Goal: Communication & Community: Answer question/provide support

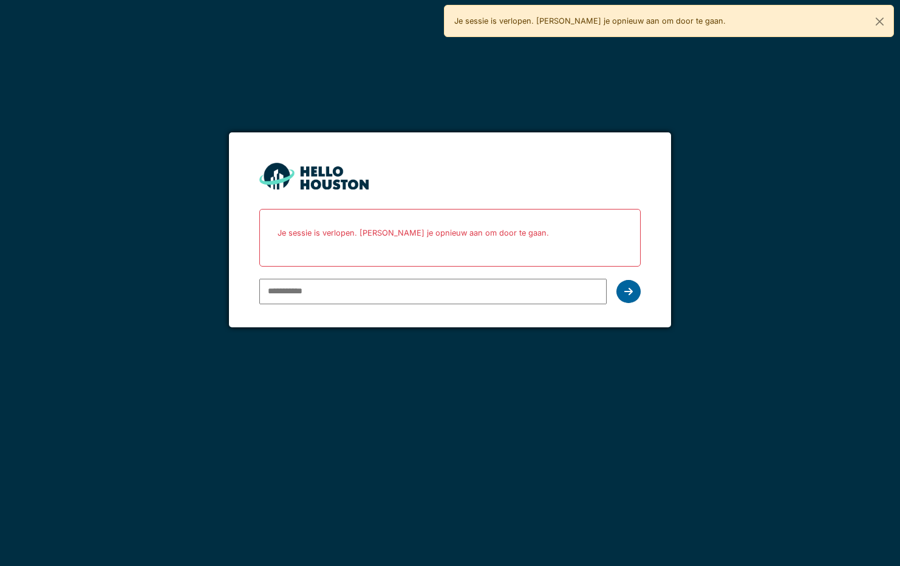
type input "**********"
click at [624, 285] on div at bounding box center [628, 291] width 24 height 23
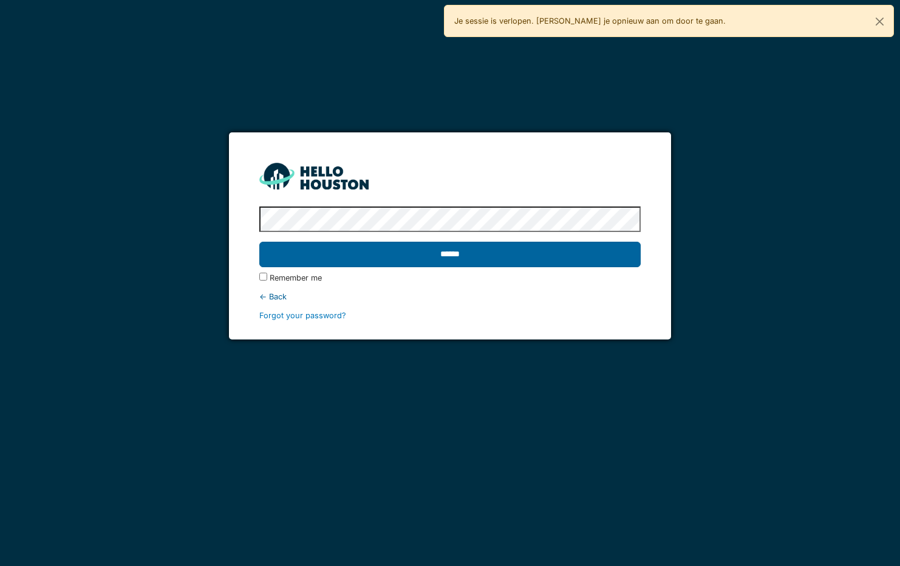
click at [409, 249] on input "******" at bounding box center [449, 254] width 381 height 25
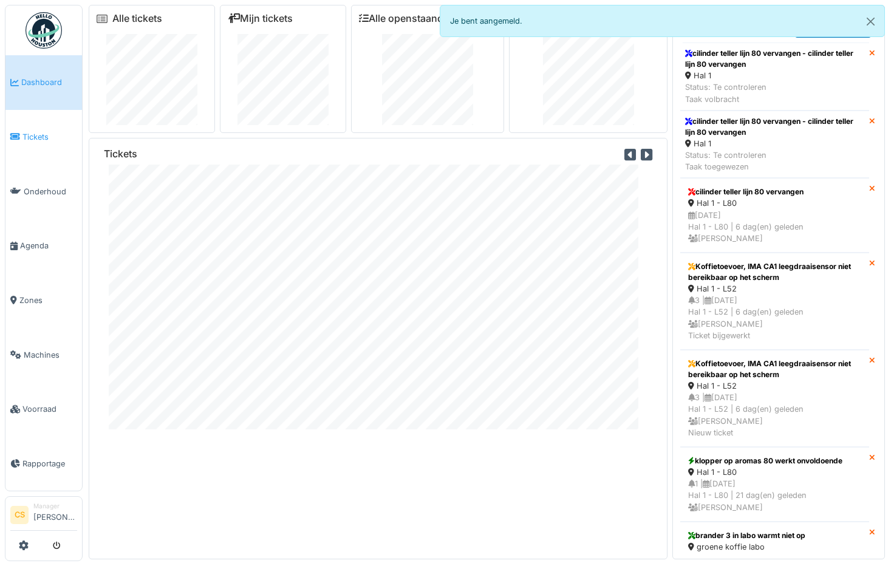
click at [41, 134] on span "Tickets" at bounding box center [49, 137] width 55 height 12
click at [44, 81] on span "Dashboard" at bounding box center [49, 82] width 56 height 12
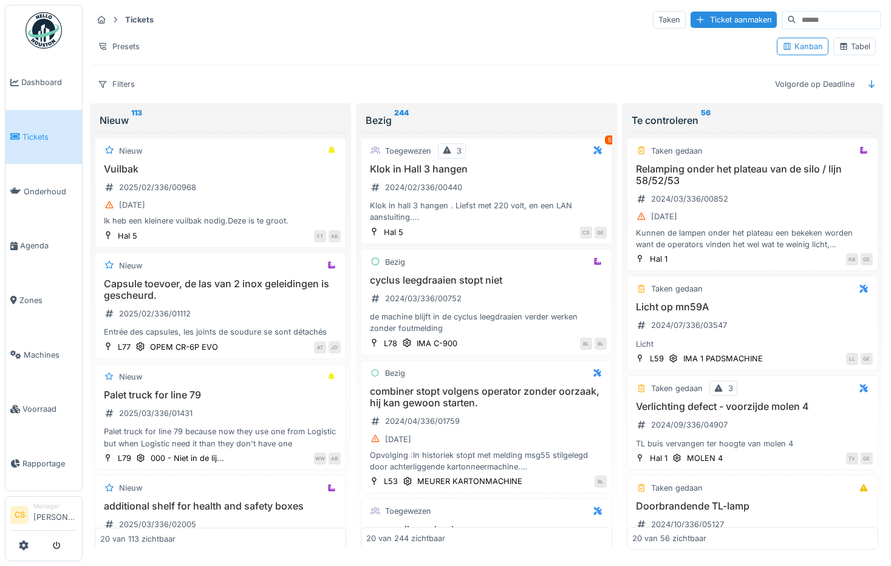
click at [841, 42] on div "Tabel" at bounding box center [854, 47] width 32 height 12
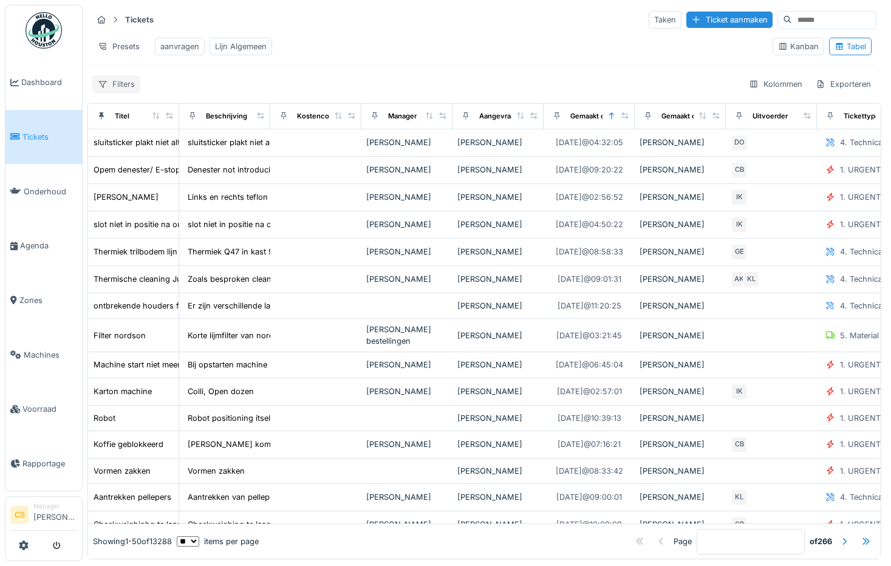
click at [127, 93] on div "Filters" at bounding box center [116, 84] width 48 height 18
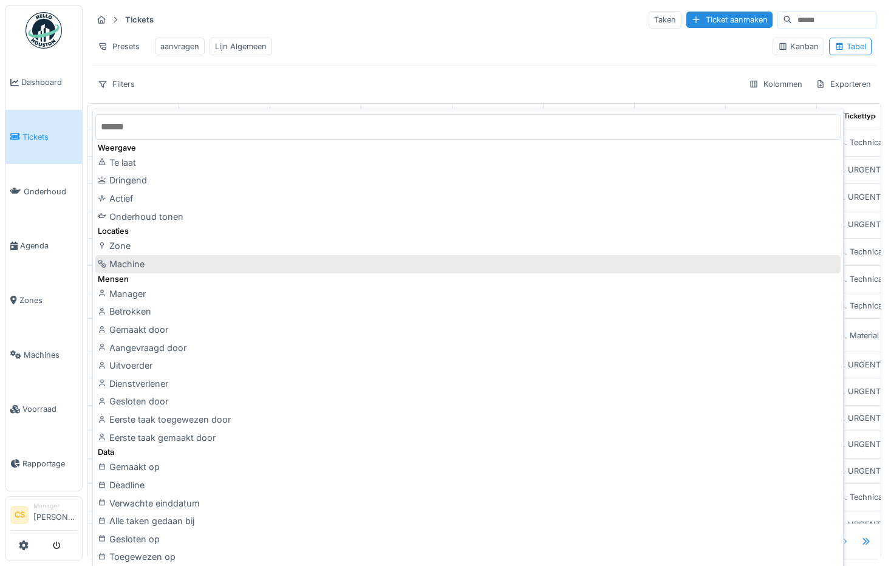
click at [117, 267] on div "Machine" at bounding box center [467, 264] width 745 height 18
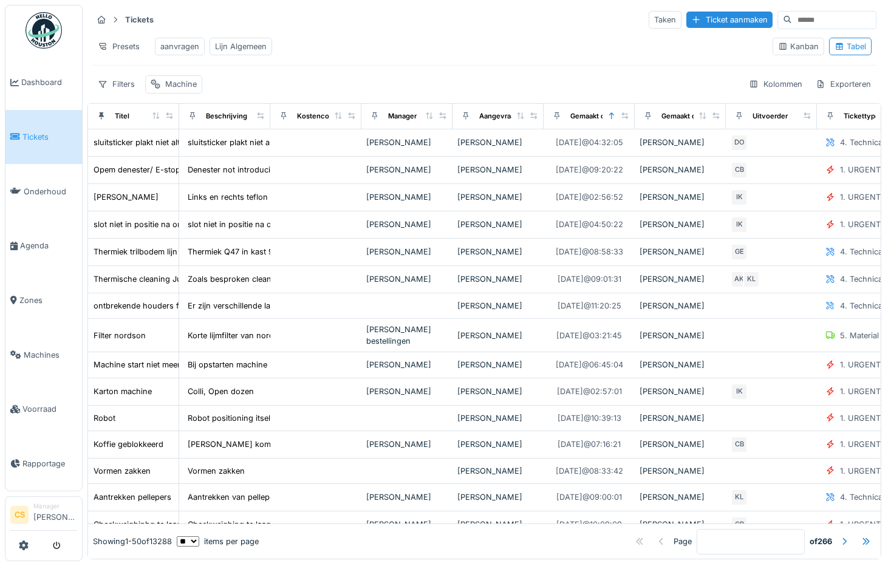
click at [792, 21] on input at bounding box center [834, 20] width 84 height 17
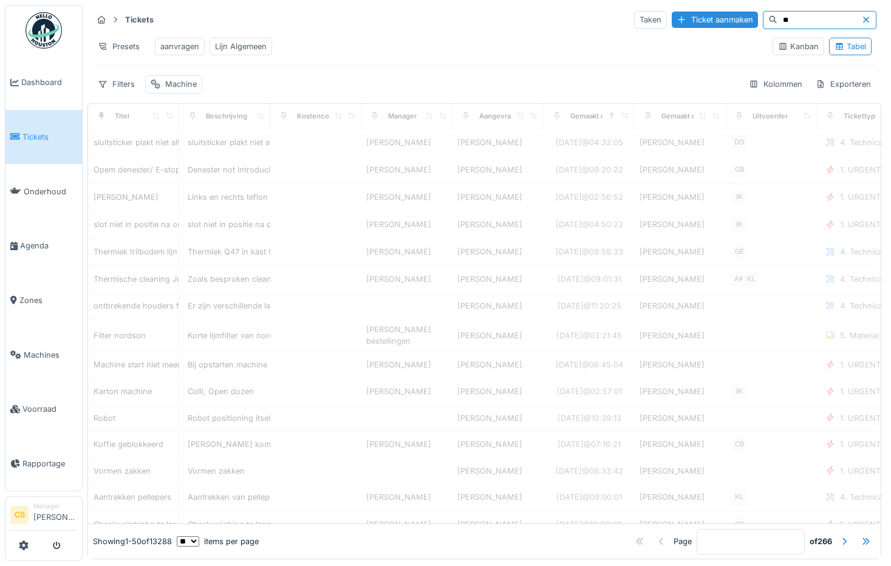
type input "**"
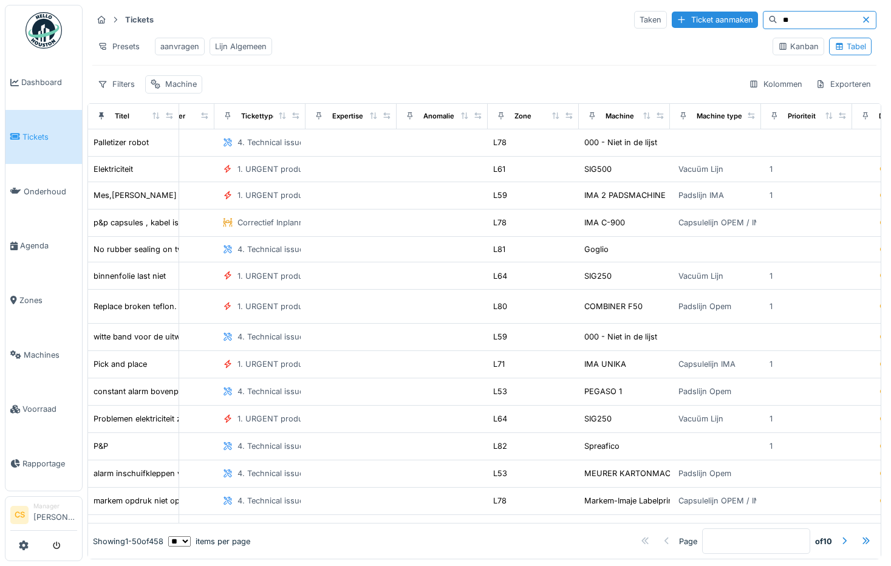
scroll to position [0, 733]
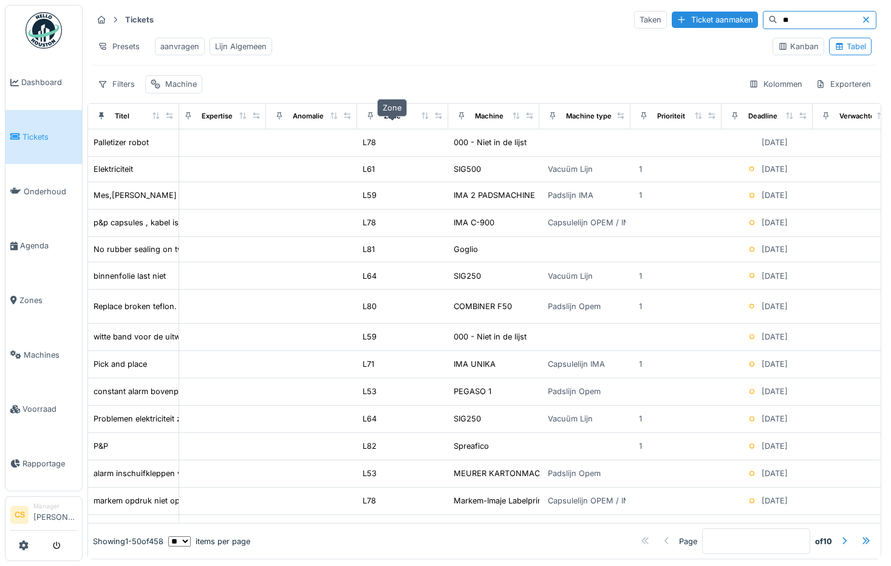
click at [395, 121] on div "Zone" at bounding box center [392, 116] width 17 height 10
click at [427, 119] on icon at bounding box center [424, 115] width 7 height 7
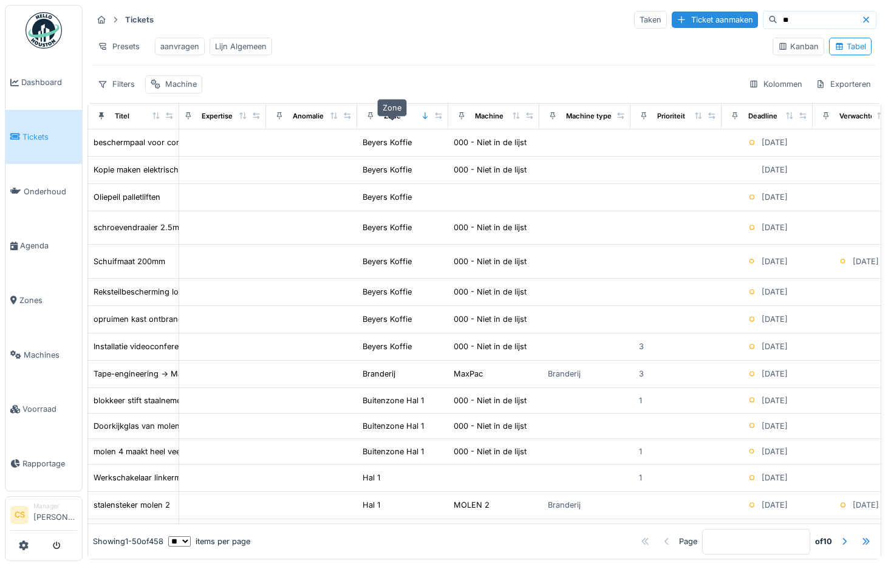
click at [392, 119] on div "Zone" at bounding box center [392, 116] width 17 height 10
click at [426, 117] on icon at bounding box center [425, 115] width 8 height 7
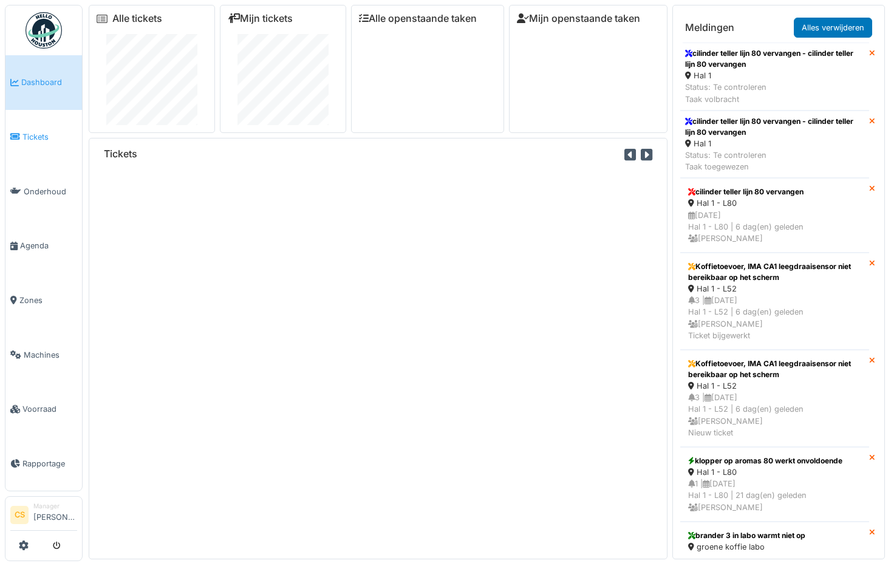
click at [42, 137] on span "Tickets" at bounding box center [49, 137] width 55 height 12
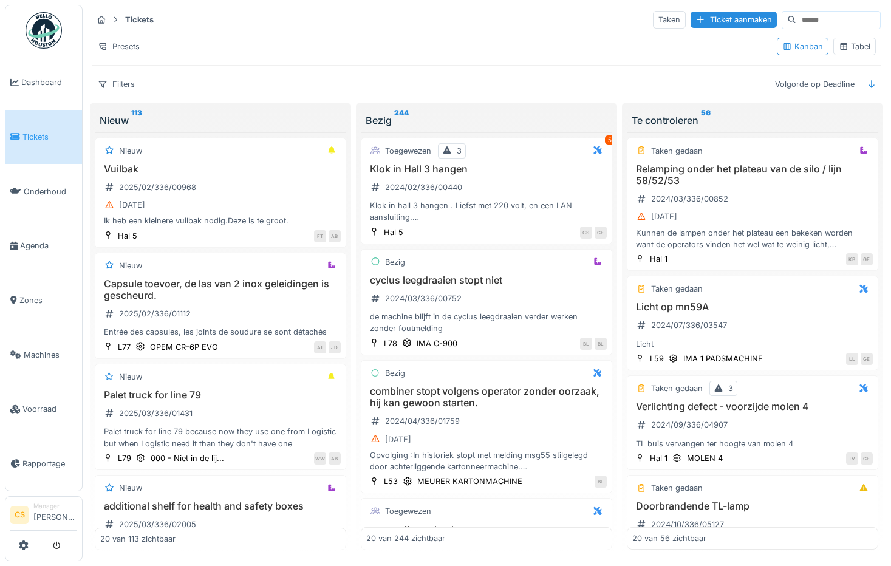
click at [851, 46] on div "Tabel" at bounding box center [854, 47] width 32 height 12
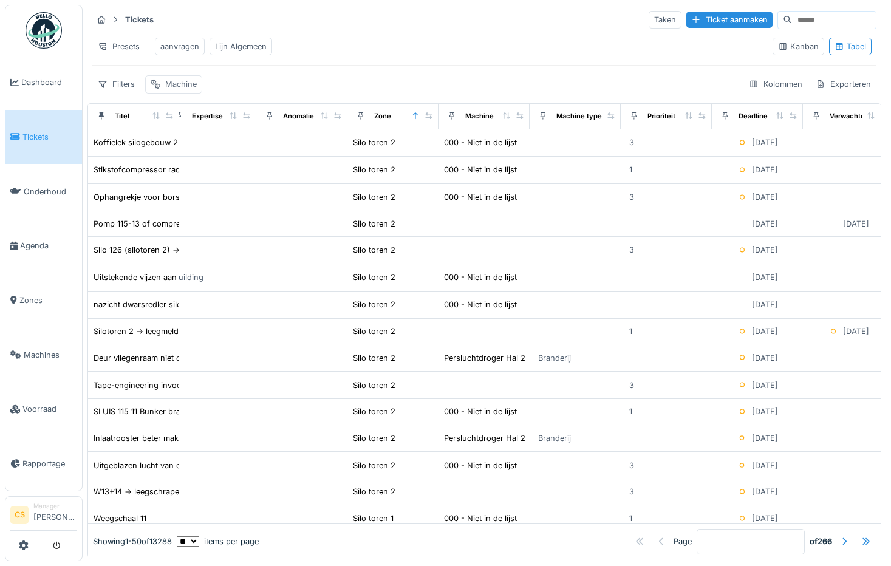
click at [180, 90] on div "Machine" at bounding box center [181, 84] width 32 height 12
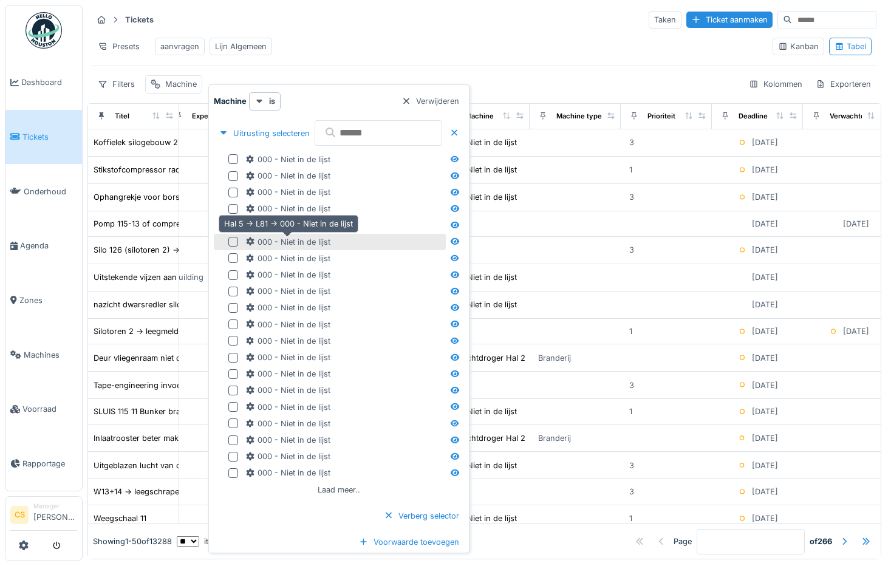
scroll to position [7, 0]
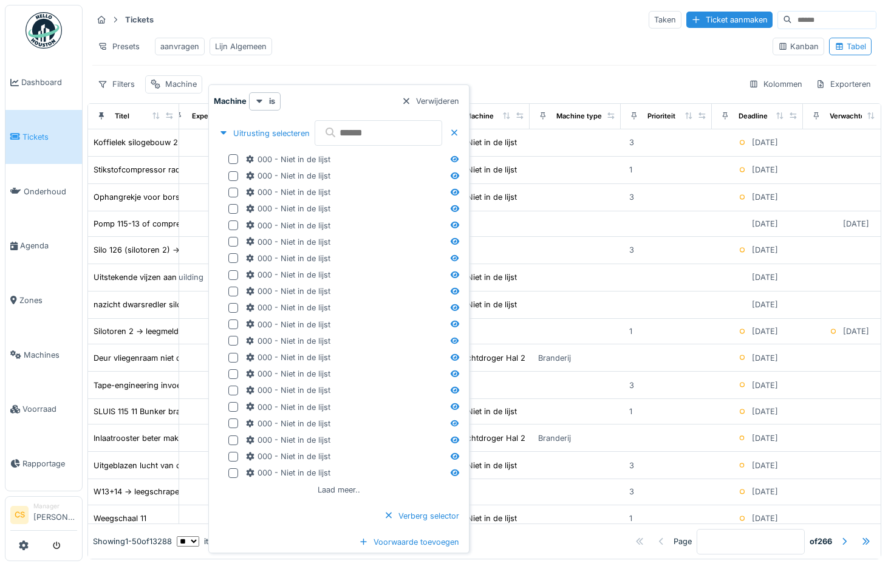
click at [520, 39] on div "Presets aanvragen Lijn Algemeen" at bounding box center [427, 46] width 670 height 27
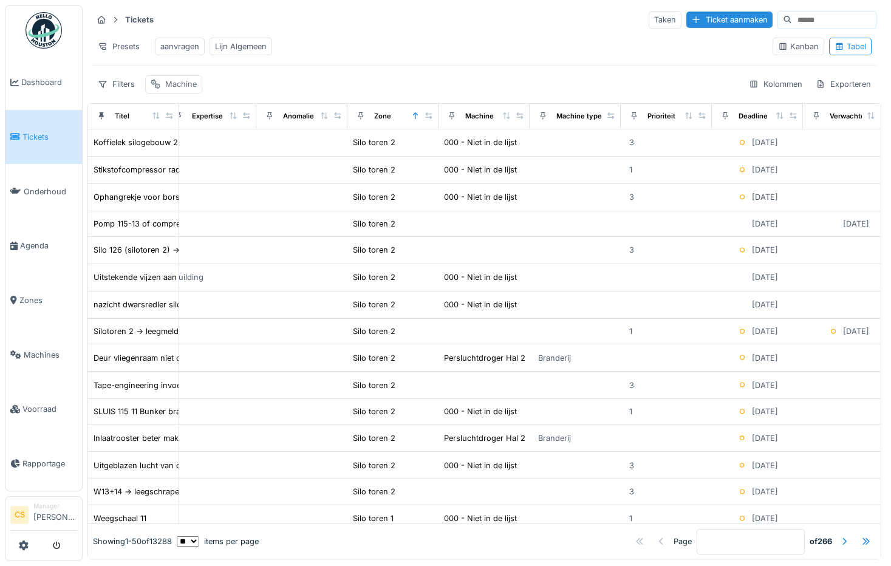
click at [168, 89] on div "Machine" at bounding box center [181, 84] width 32 height 12
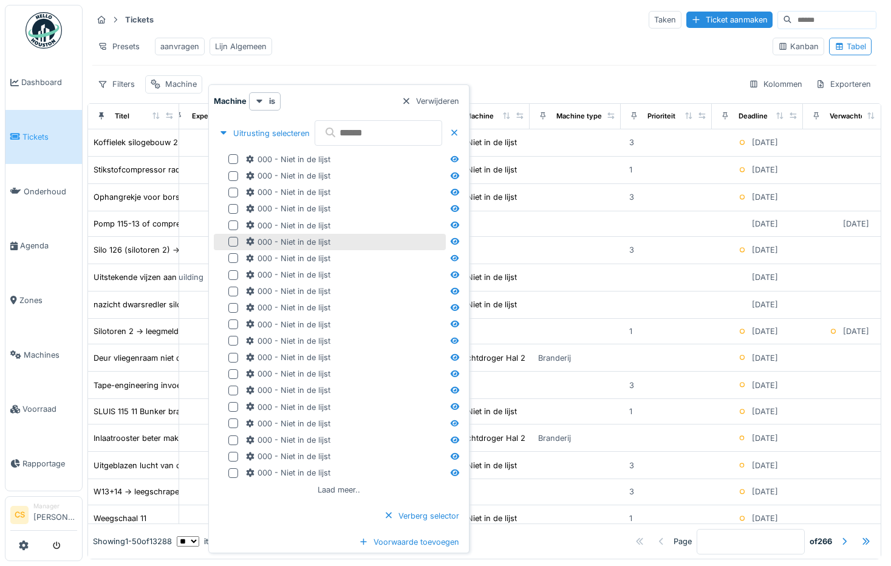
scroll to position [0, 0]
click at [411, 104] on div at bounding box center [406, 101] width 10 height 12
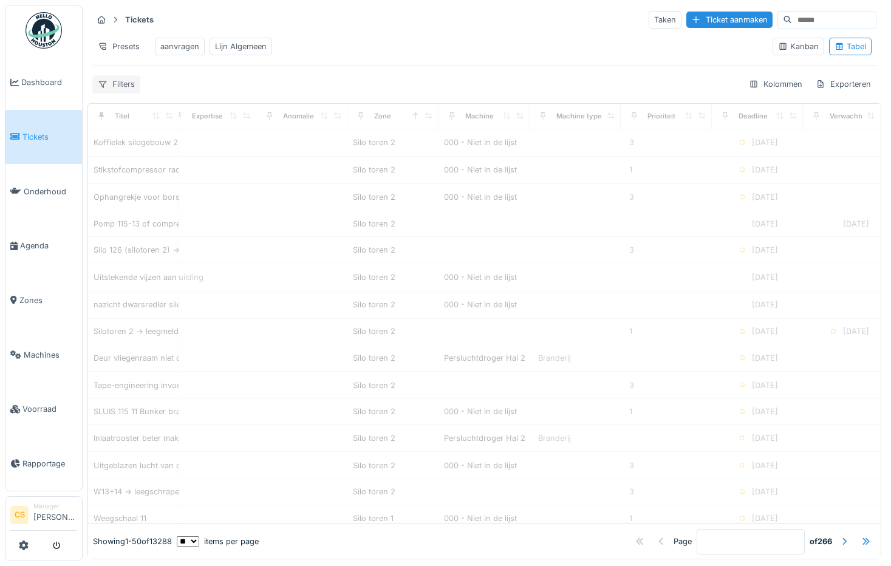
click at [128, 93] on div "Filters" at bounding box center [116, 84] width 48 height 18
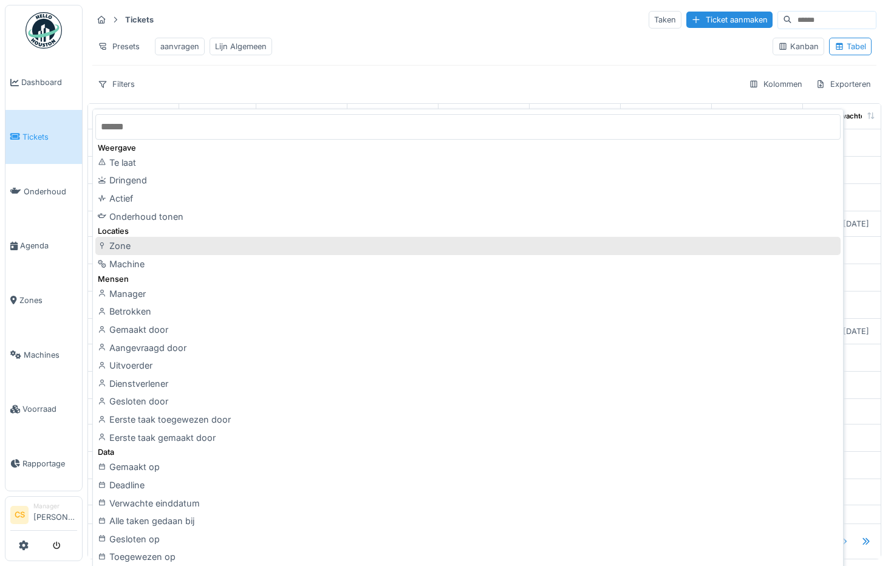
click at [193, 248] on div "Zone" at bounding box center [467, 246] width 745 height 18
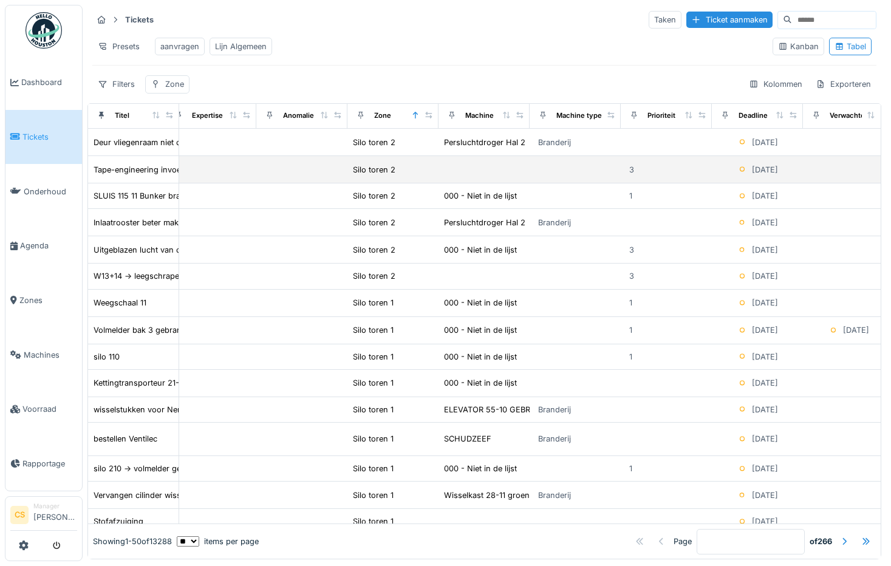
scroll to position [61, 742]
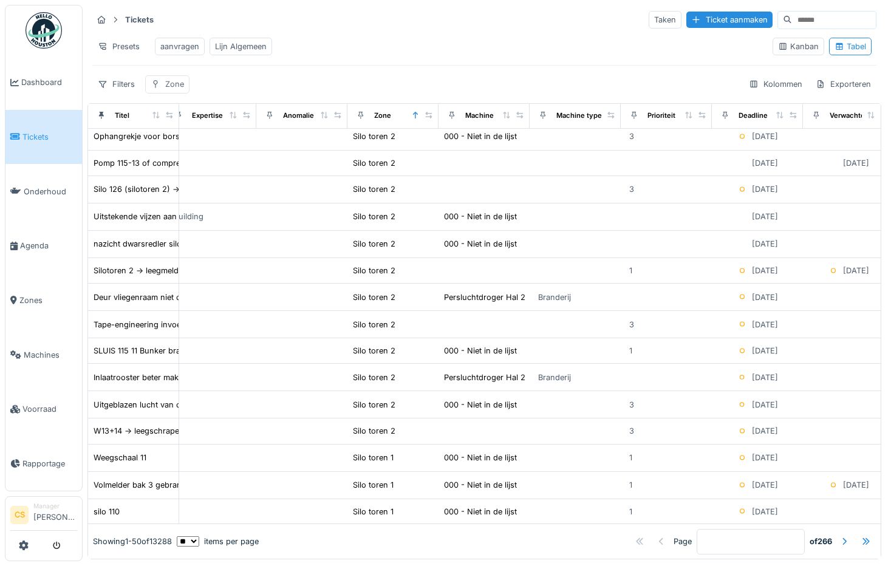
click at [175, 90] on div "Zone" at bounding box center [174, 84] width 19 height 12
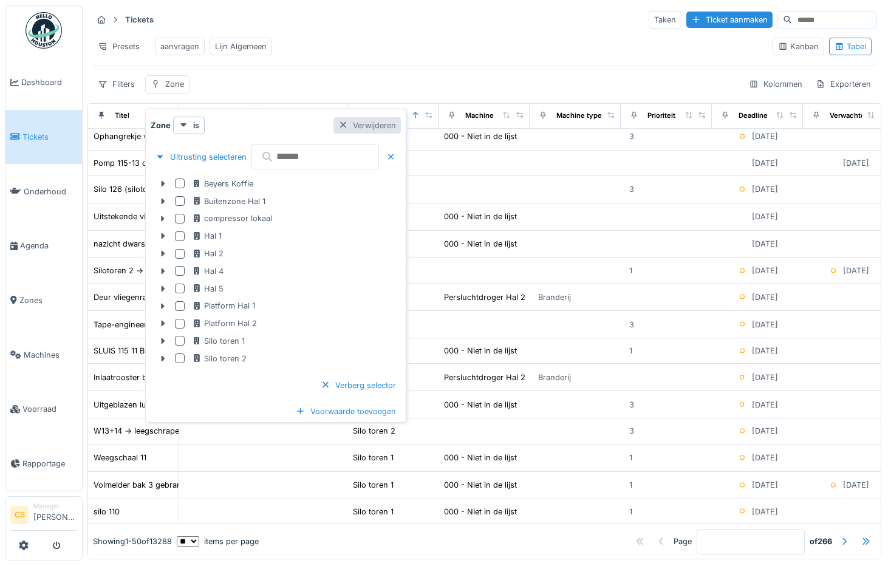
click at [348, 127] on div at bounding box center [343, 126] width 10 height 12
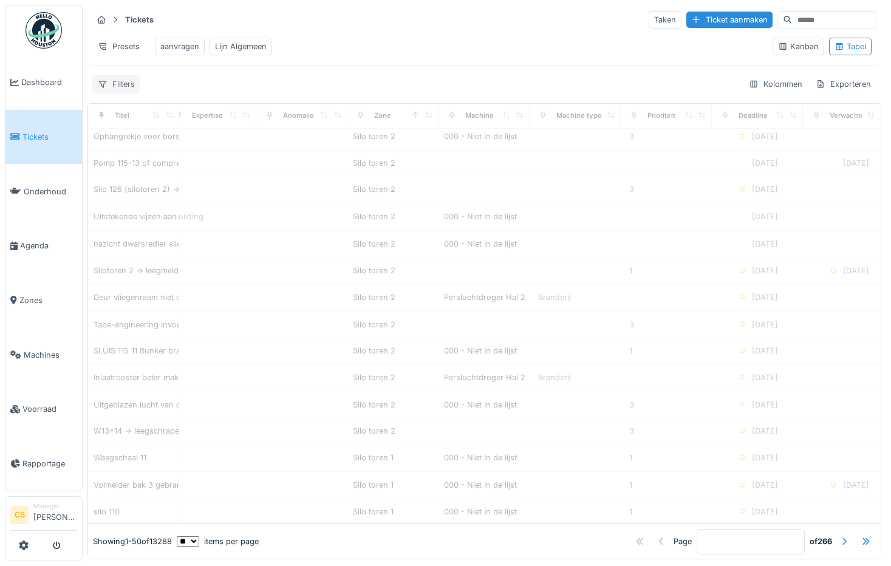
click at [121, 92] on div "Filters" at bounding box center [116, 84] width 48 height 18
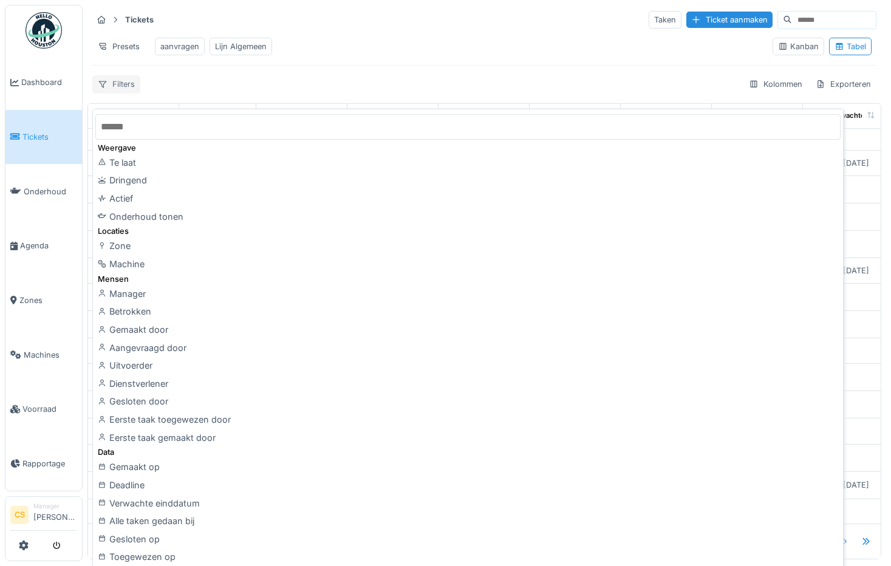
click at [121, 92] on div "Filters" at bounding box center [116, 84] width 48 height 18
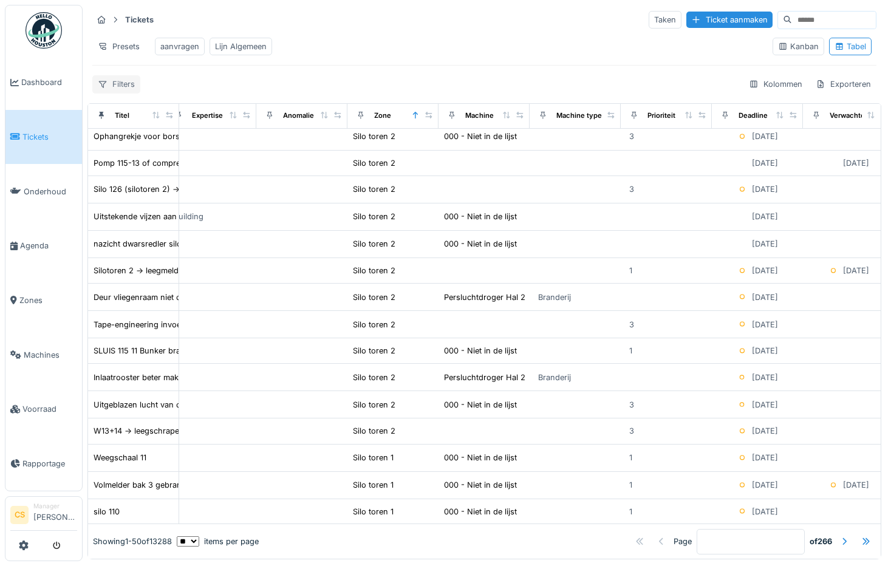
click at [121, 92] on div "Filters" at bounding box center [116, 84] width 48 height 18
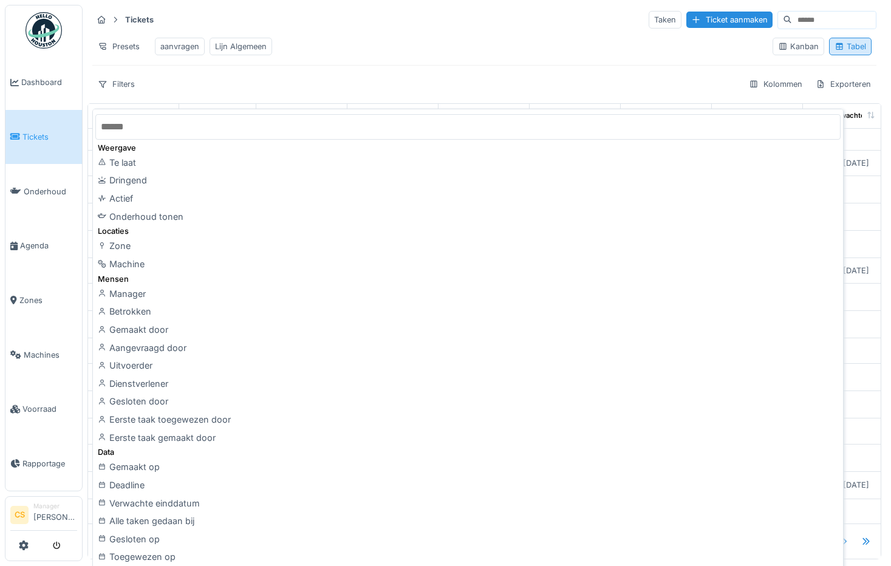
click at [835, 49] on div "Tabel" at bounding box center [850, 47] width 32 height 12
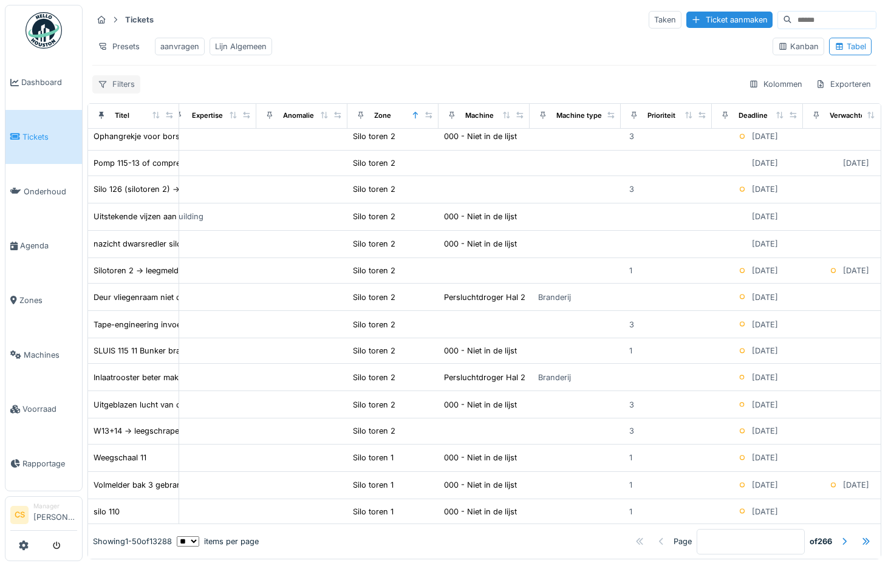
click at [126, 90] on div "Filters" at bounding box center [116, 84] width 48 height 18
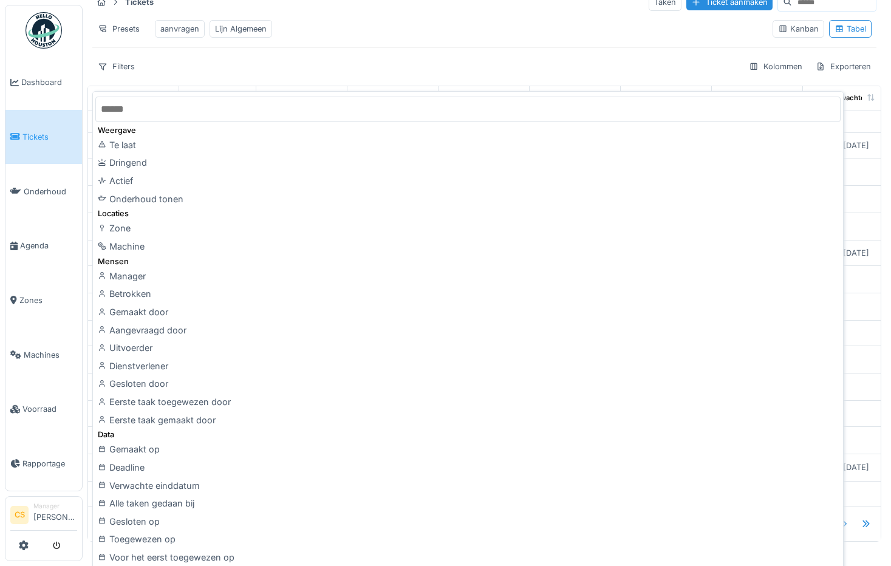
scroll to position [0, 0]
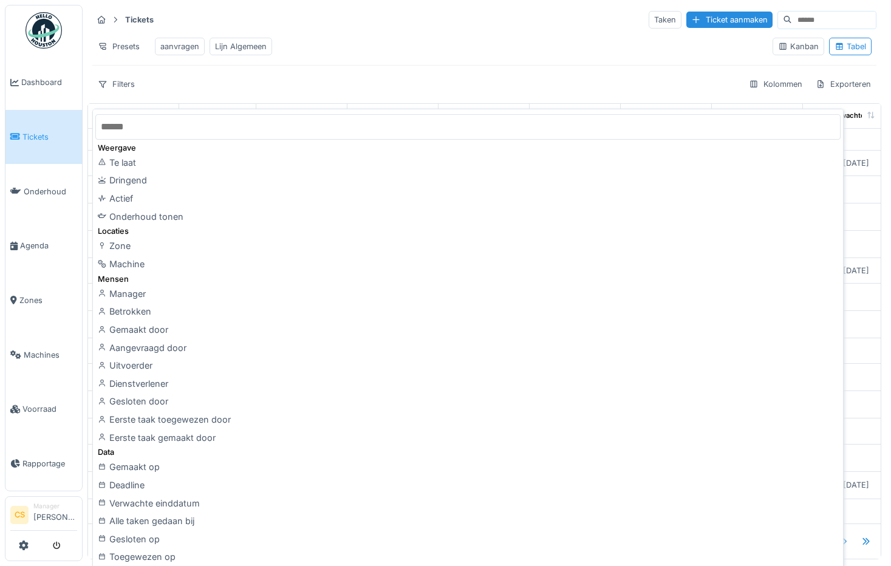
click at [41, 138] on span "Tickets" at bounding box center [49, 137] width 55 height 12
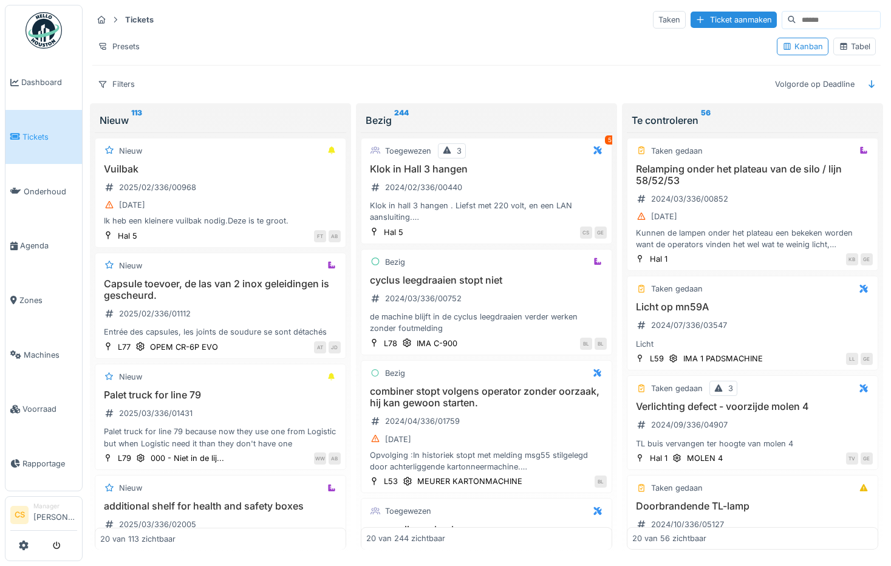
click at [855, 50] on div "Tabel" at bounding box center [854, 47] width 32 height 12
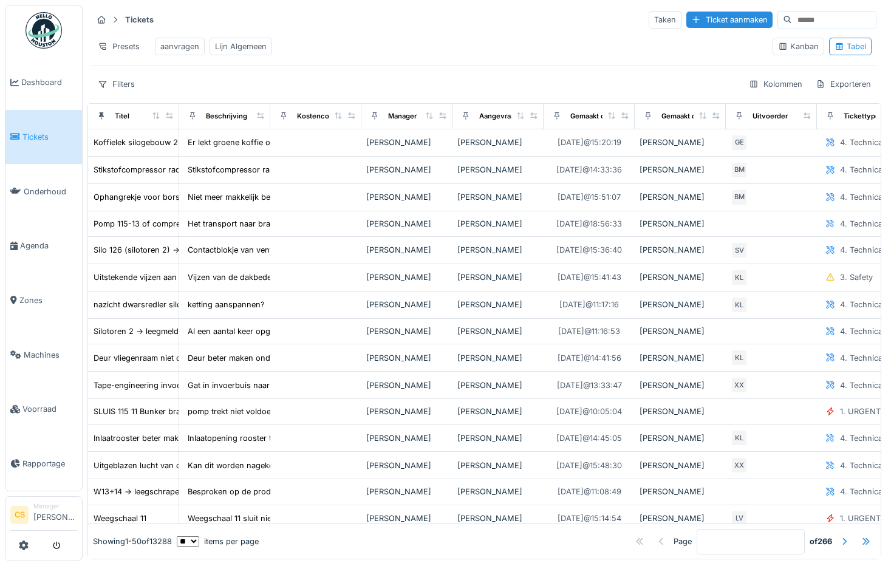
click at [792, 19] on input at bounding box center [834, 20] width 84 height 17
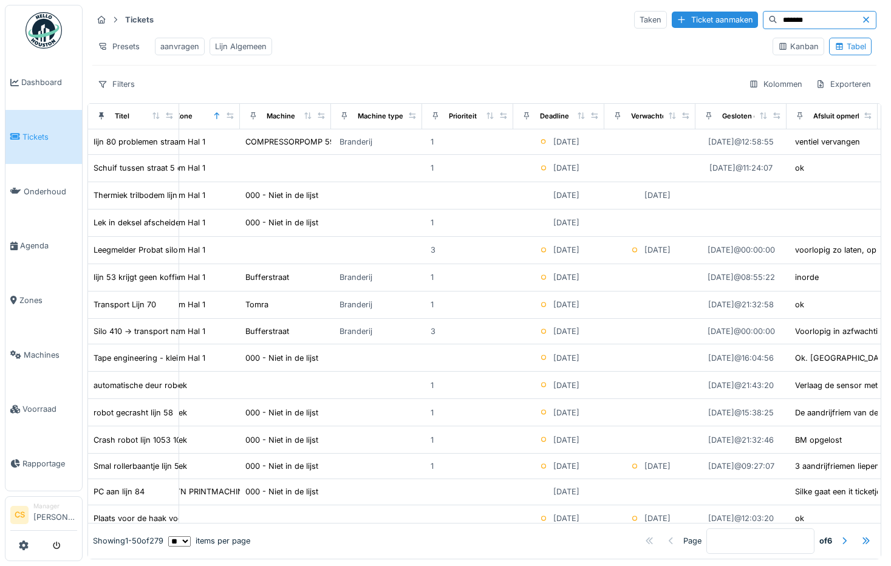
scroll to position [0, 881]
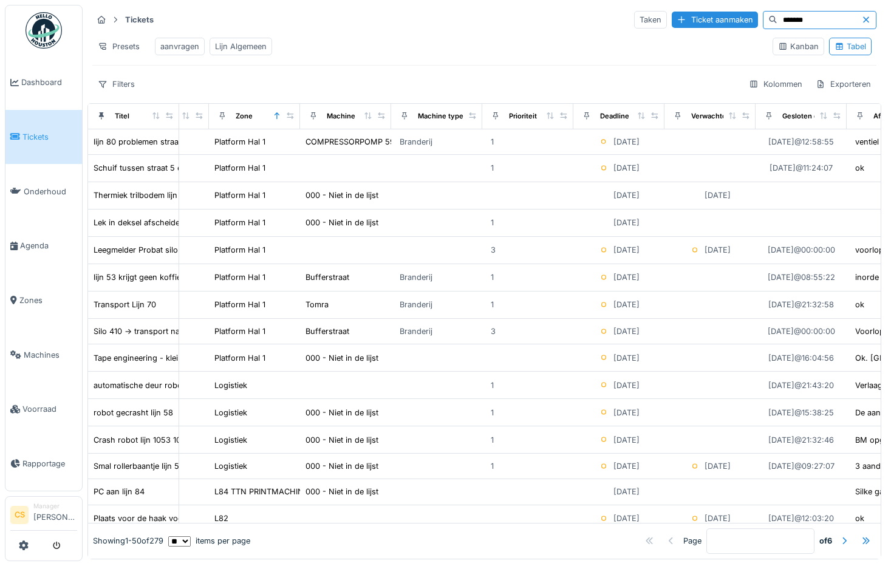
click at [777, 21] on input "*******" at bounding box center [819, 20] width 84 height 17
type input "*"
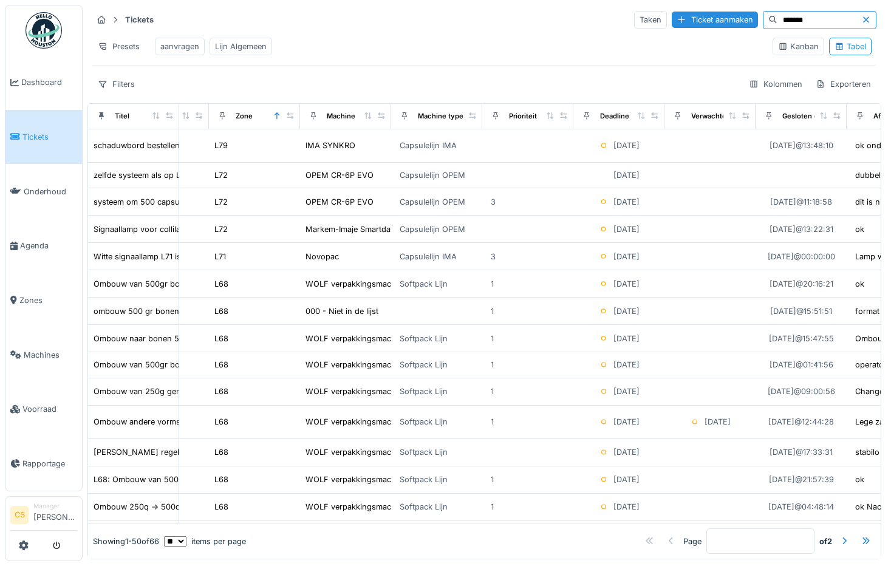
click at [780, 20] on input "*******" at bounding box center [819, 20] width 84 height 17
type input "*"
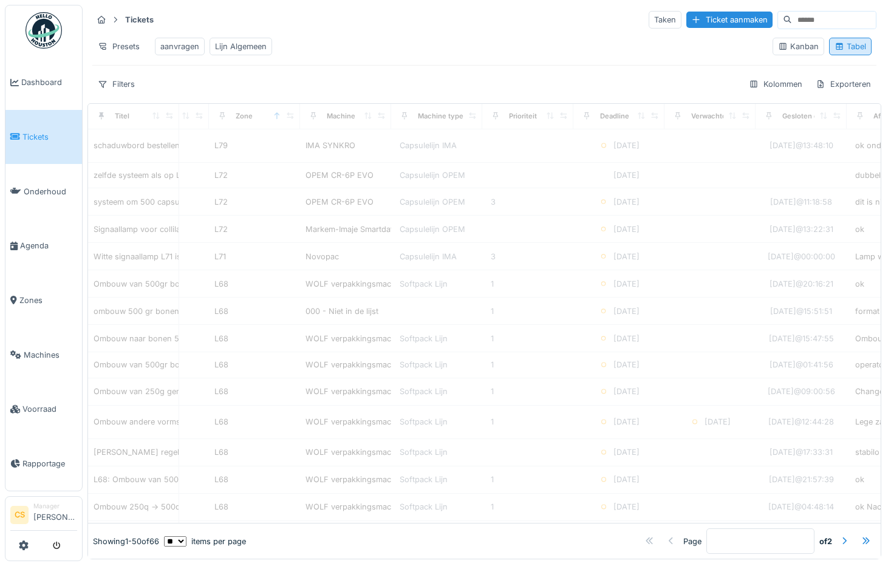
click at [835, 52] on div "Tabel" at bounding box center [850, 47] width 32 height 12
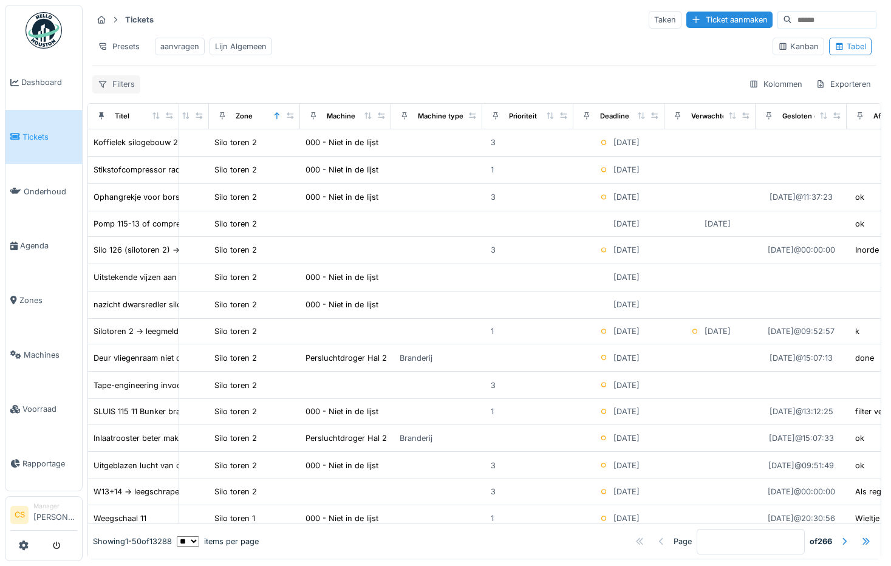
click at [127, 93] on div "Filters" at bounding box center [116, 84] width 48 height 18
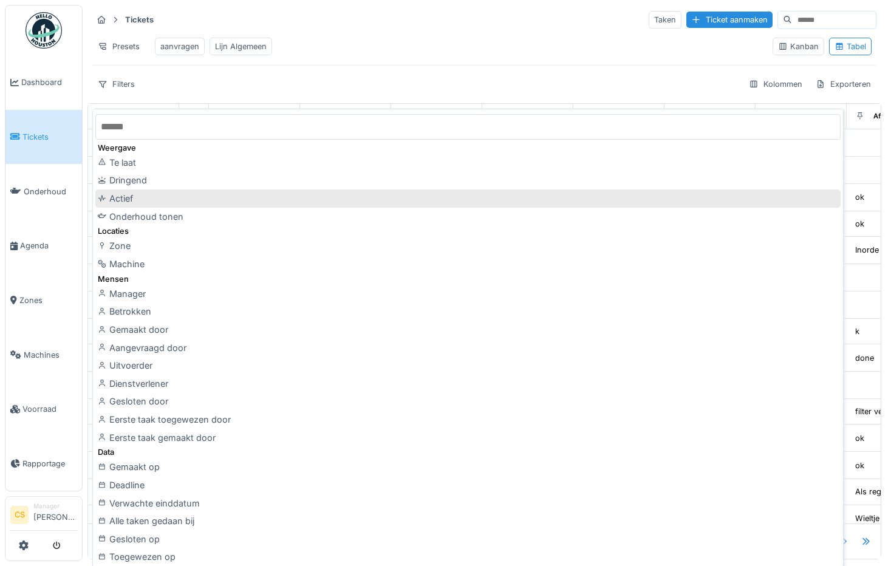
click at [134, 195] on div "Actief" at bounding box center [467, 198] width 745 height 18
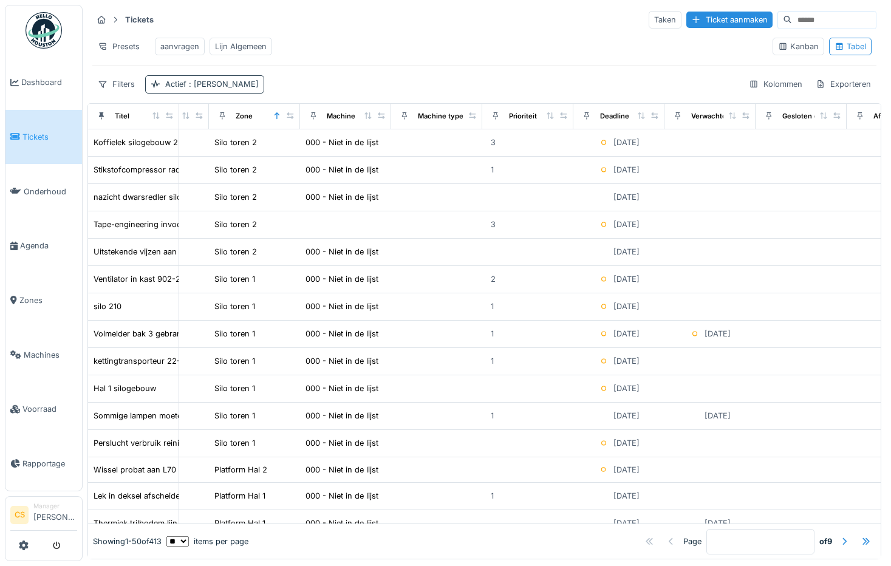
click at [177, 90] on div "Actief : Ja" at bounding box center [211, 84] width 93 height 12
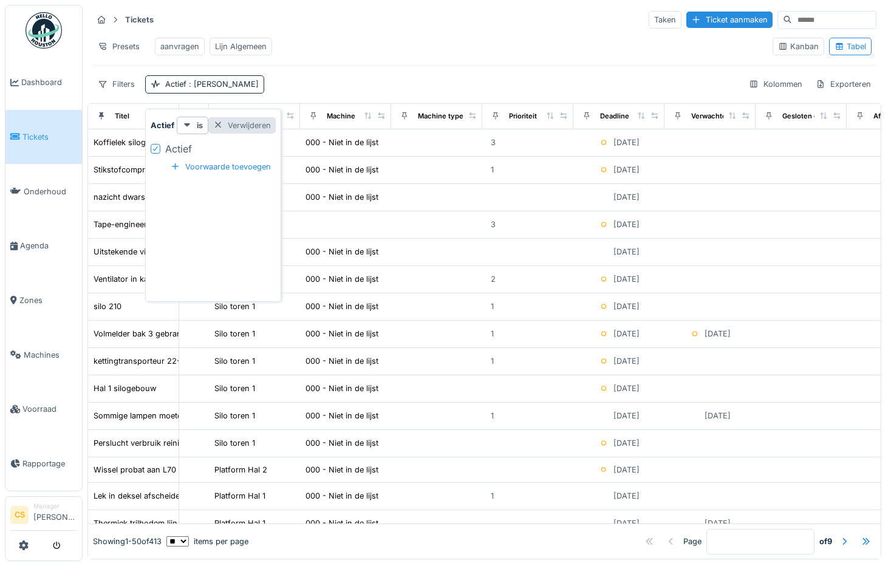
click at [217, 123] on div at bounding box center [218, 126] width 10 height 12
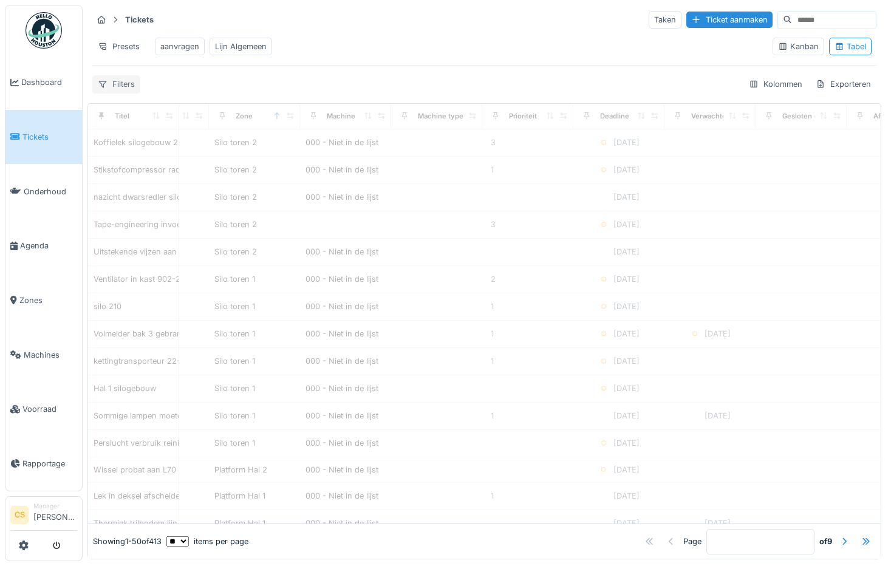
click at [115, 92] on div "Filters" at bounding box center [116, 84] width 48 height 18
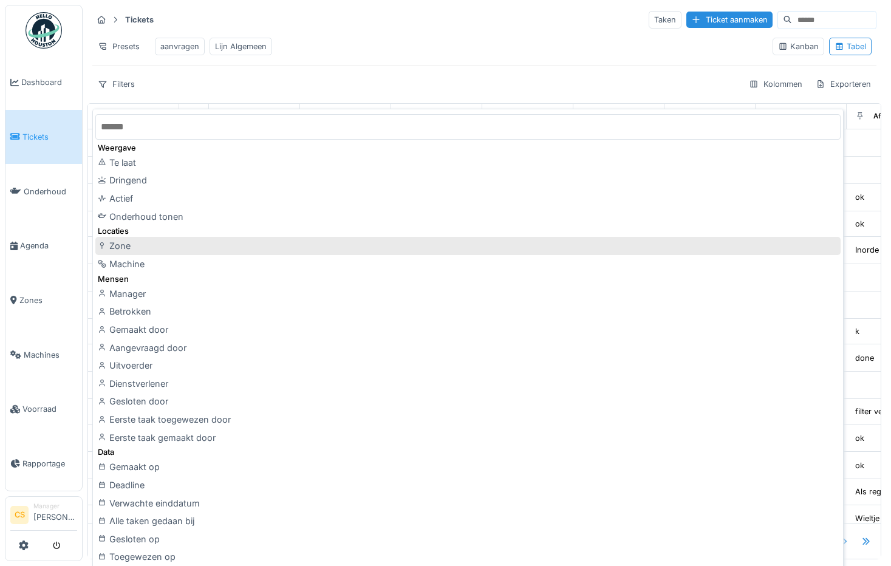
click at [126, 247] on div "Zone" at bounding box center [467, 246] width 745 height 18
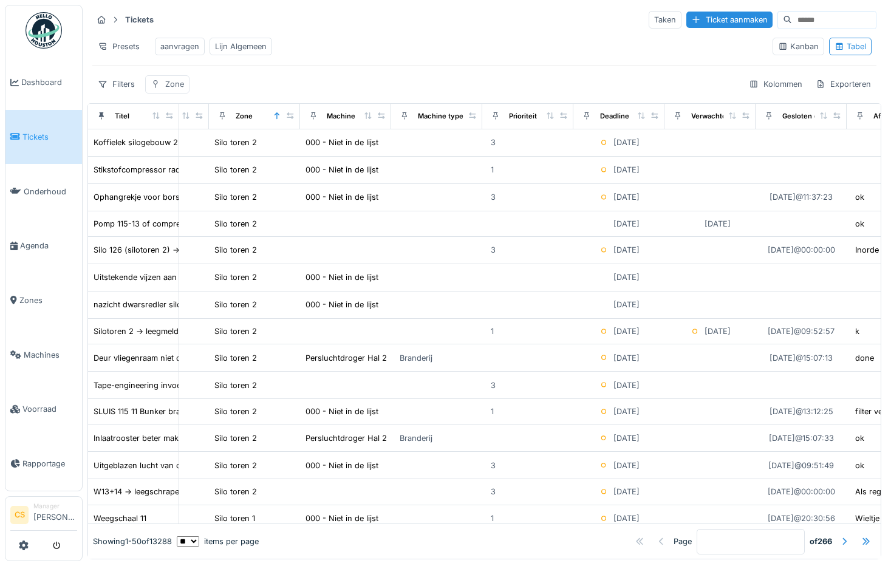
click at [174, 90] on div "Zone" at bounding box center [174, 84] width 19 height 12
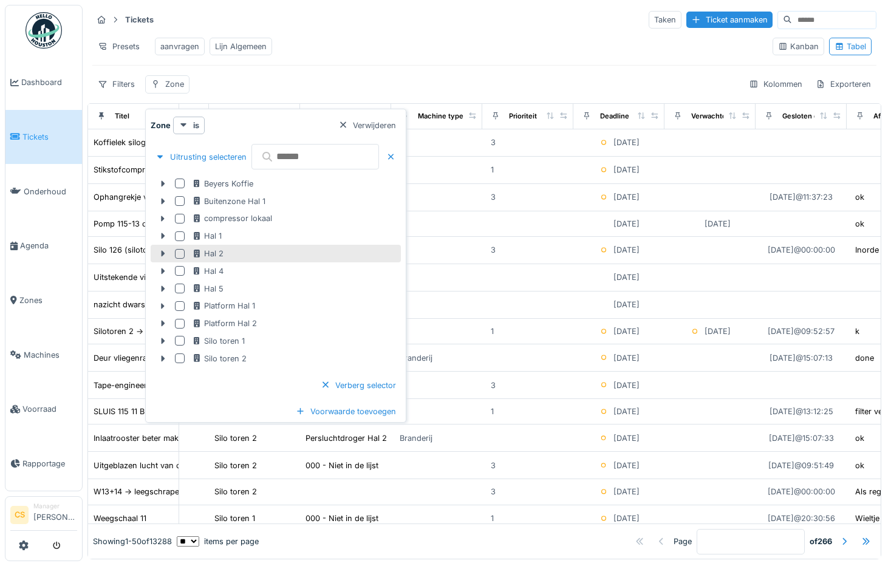
scroll to position [0, 0]
click at [181, 254] on div at bounding box center [180, 254] width 10 height 10
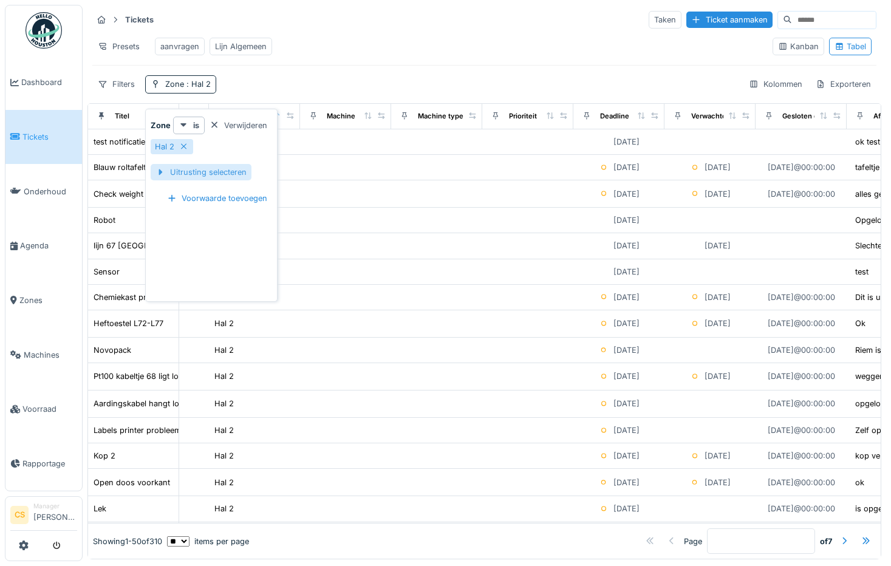
click at [217, 173] on div "Uitrusting selecteren" at bounding box center [201, 172] width 101 height 16
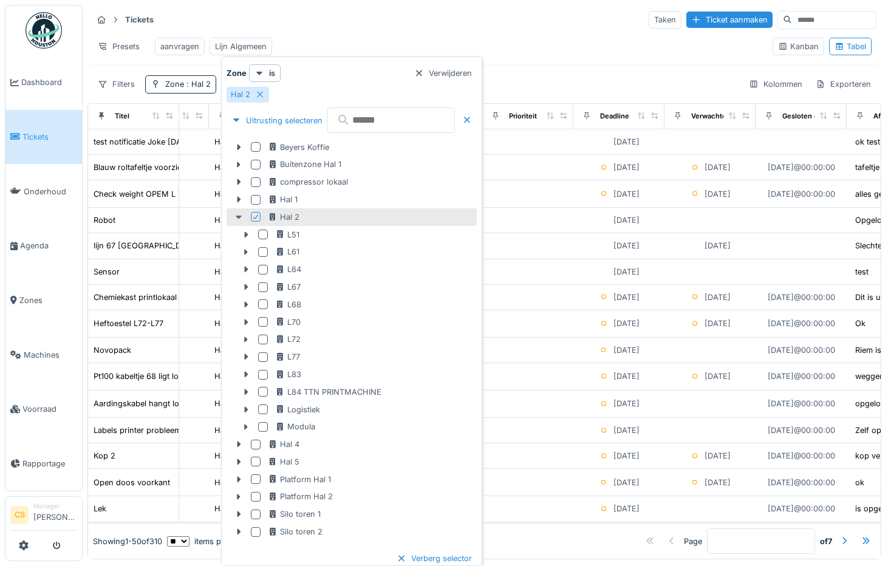
click at [240, 218] on icon at bounding box center [239, 217] width 10 height 8
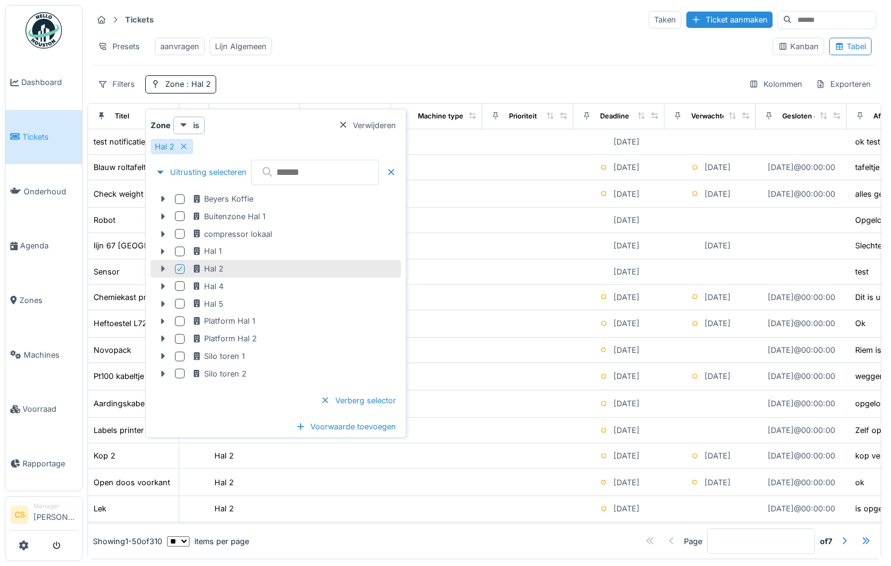
click at [163, 268] on icon at bounding box center [163, 269] width 4 height 6
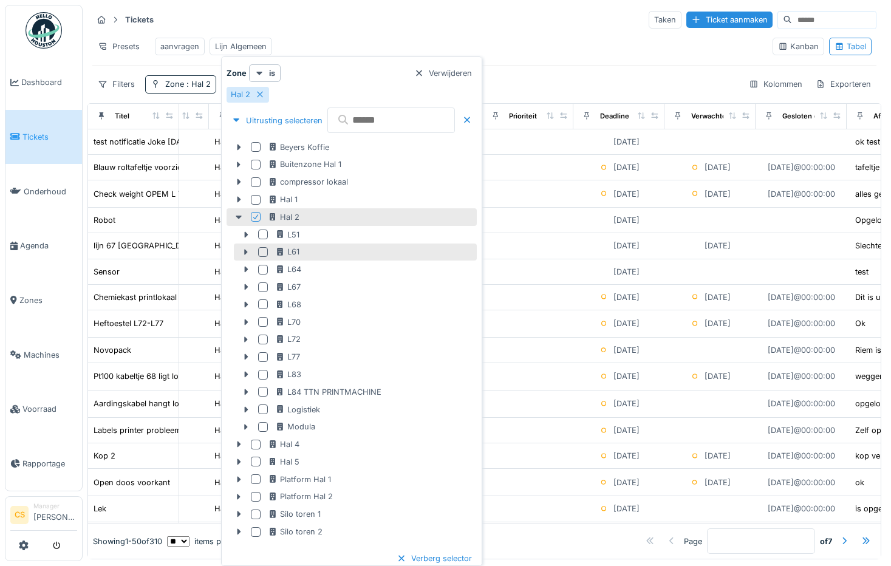
click at [263, 251] on div at bounding box center [263, 252] width 10 height 10
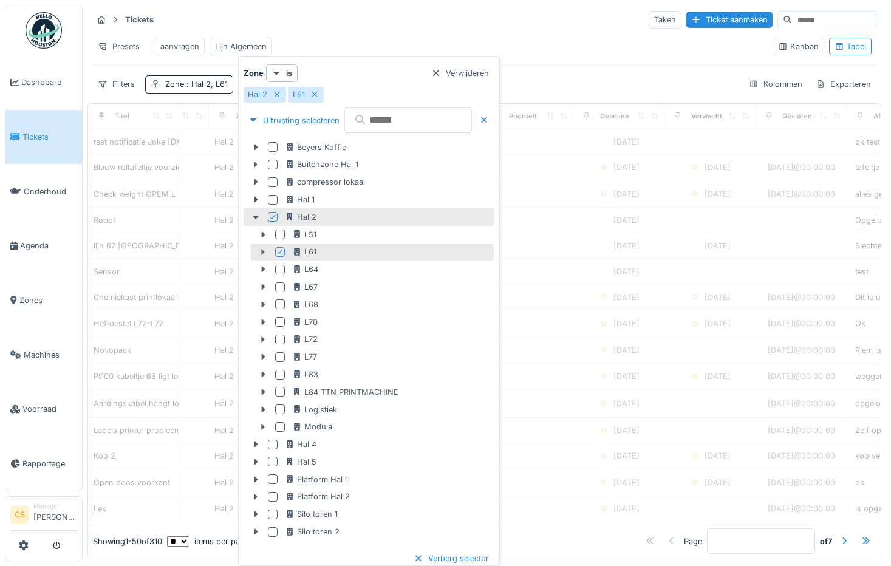
click at [262, 251] on icon at bounding box center [263, 252] width 4 height 6
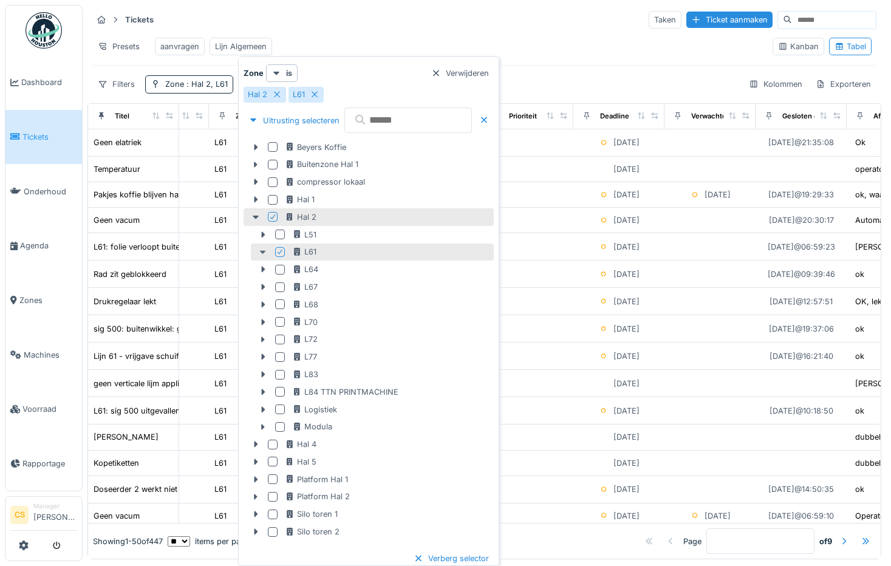
click at [262, 252] on icon at bounding box center [263, 253] width 6 height 4
click at [262, 252] on icon at bounding box center [263, 252] width 4 height 6
click at [262, 252] on icon at bounding box center [263, 253] width 6 height 4
click at [262, 252] on icon at bounding box center [263, 252] width 4 height 6
click at [262, 252] on icon at bounding box center [263, 253] width 6 height 4
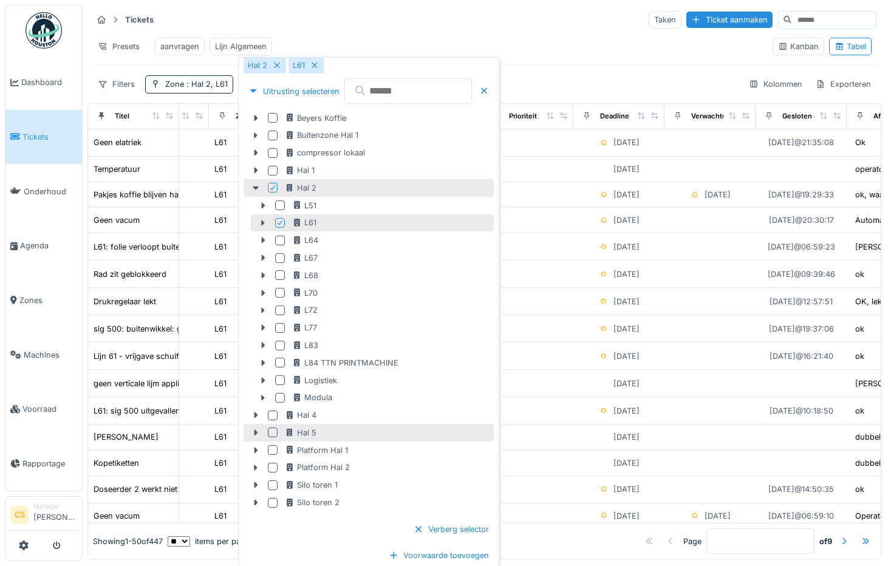
scroll to position [7, 0]
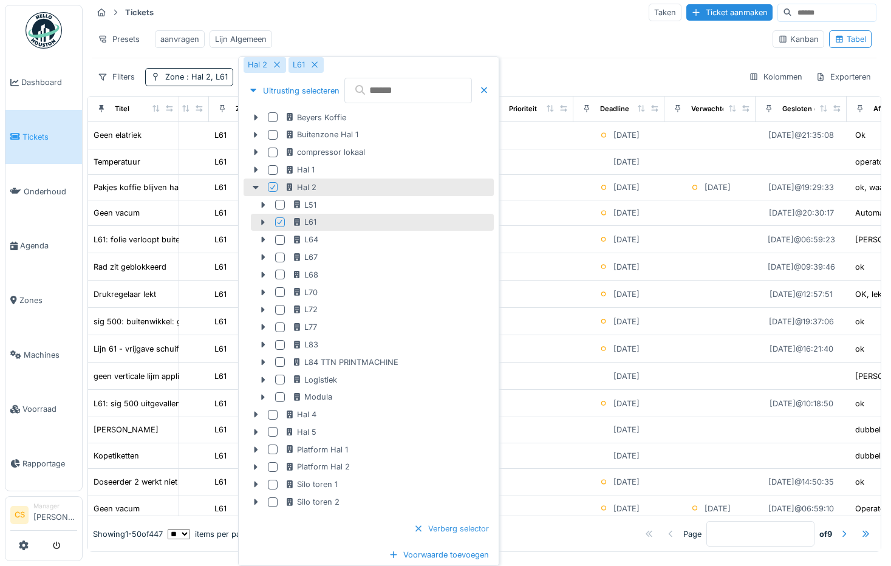
click at [494, 528] on div "Verberg selector" at bounding box center [451, 528] width 85 height 16
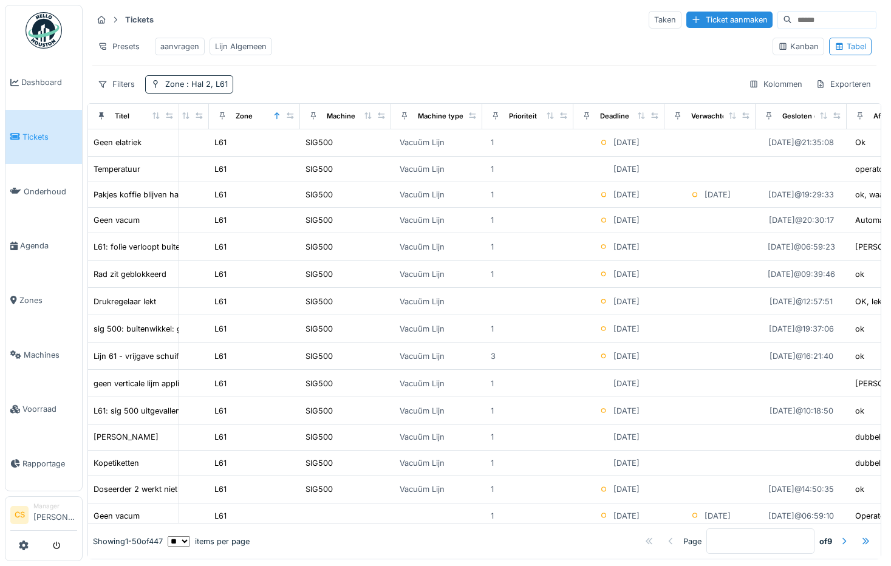
click at [345, 46] on div "Presets aanvragen Lijn Algemeen" at bounding box center [427, 46] width 670 height 27
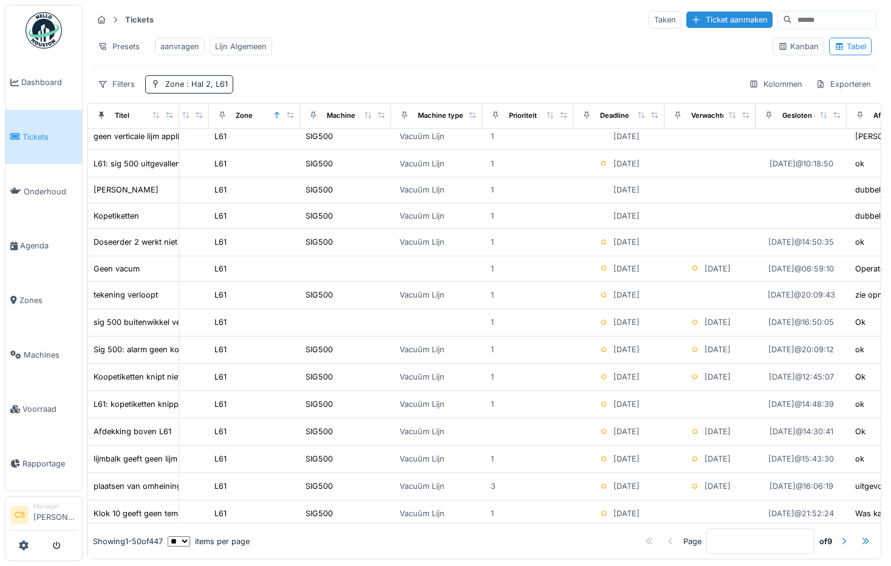
scroll to position [0, 881]
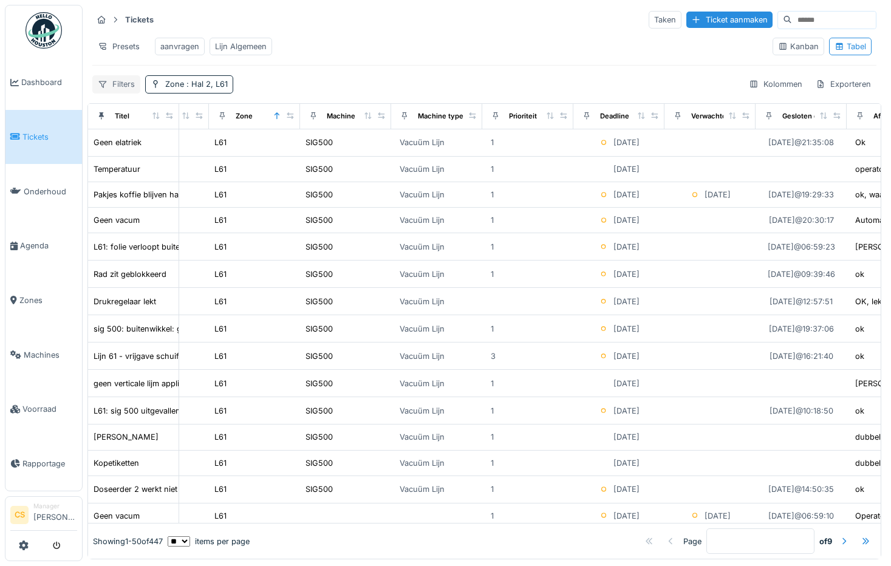
click at [127, 87] on div "Filters" at bounding box center [116, 84] width 48 height 18
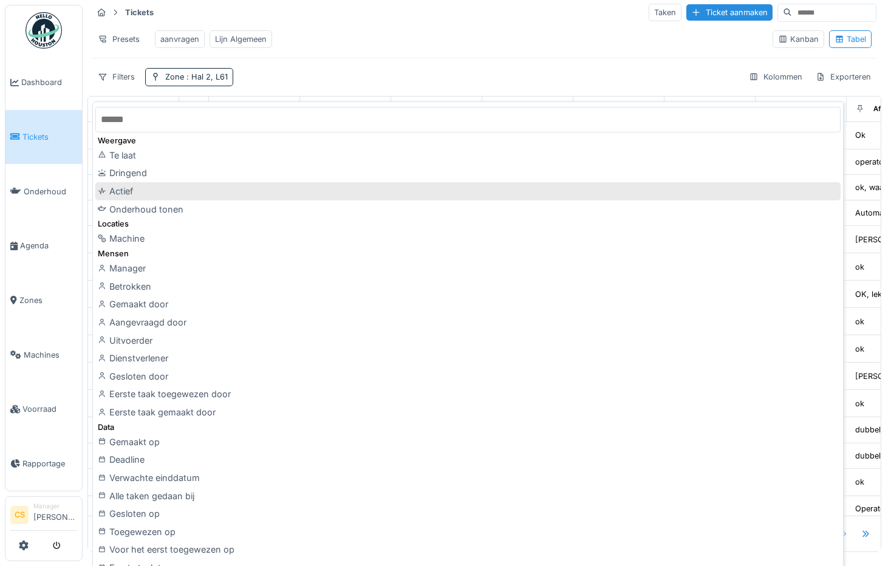
click at [133, 189] on div "Actief" at bounding box center [467, 191] width 745 height 18
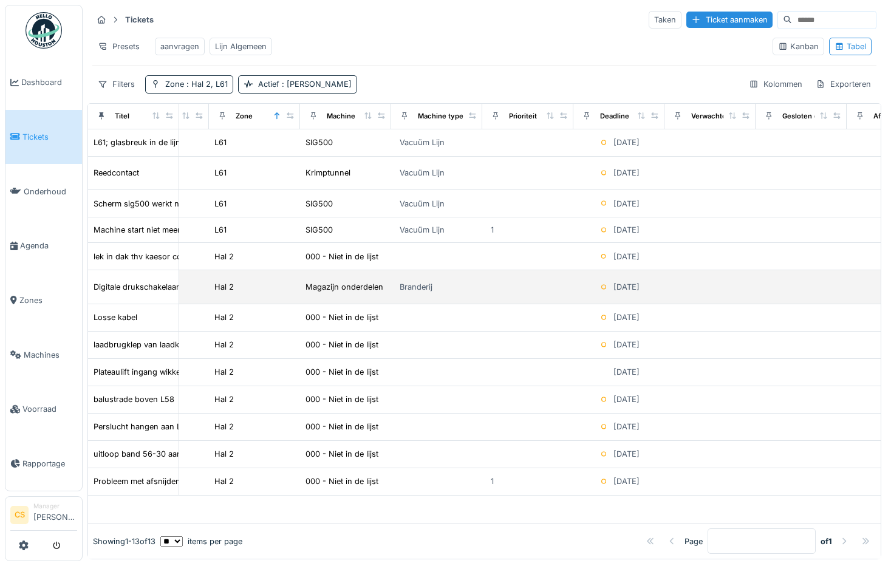
scroll to position [0, 0]
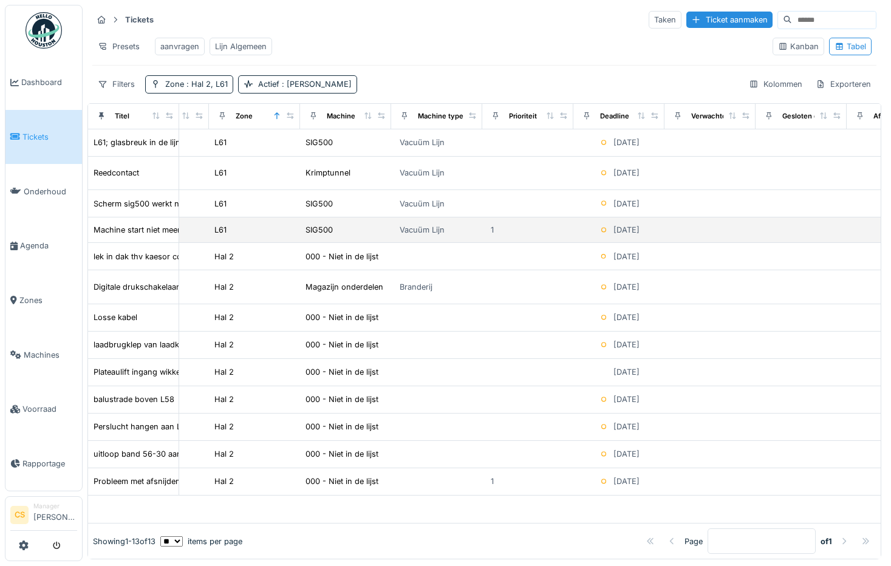
click at [478, 243] on td "Vacuüm Lijn" at bounding box center [436, 229] width 91 height 25
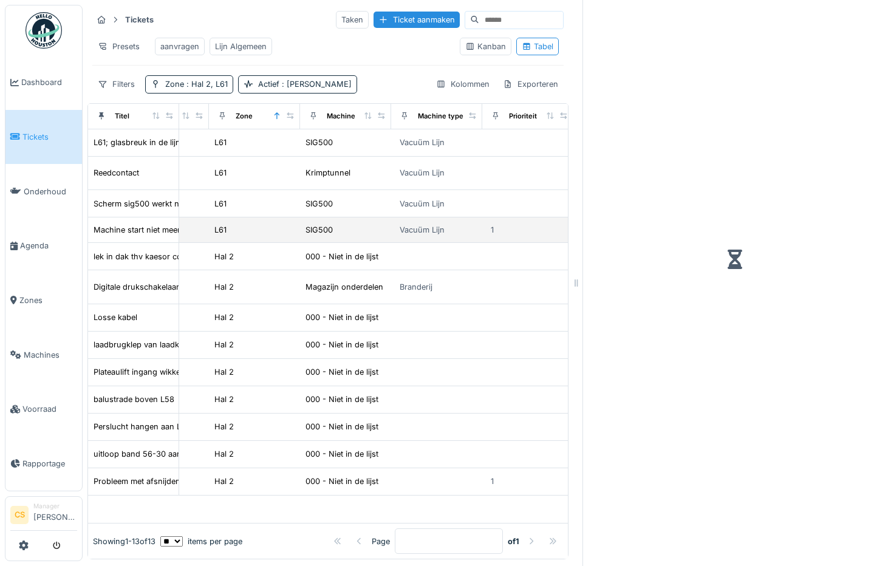
click at [478, 243] on td "Vacuüm Lijn" at bounding box center [436, 229] width 91 height 25
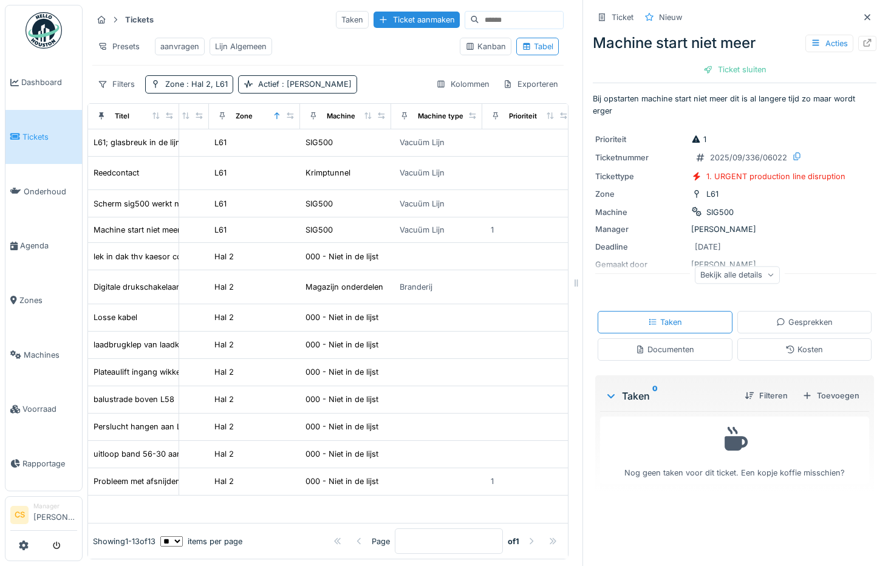
click at [783, 325] on div "Gesprekken" at bounding box center [804, 322] width 56 height 12
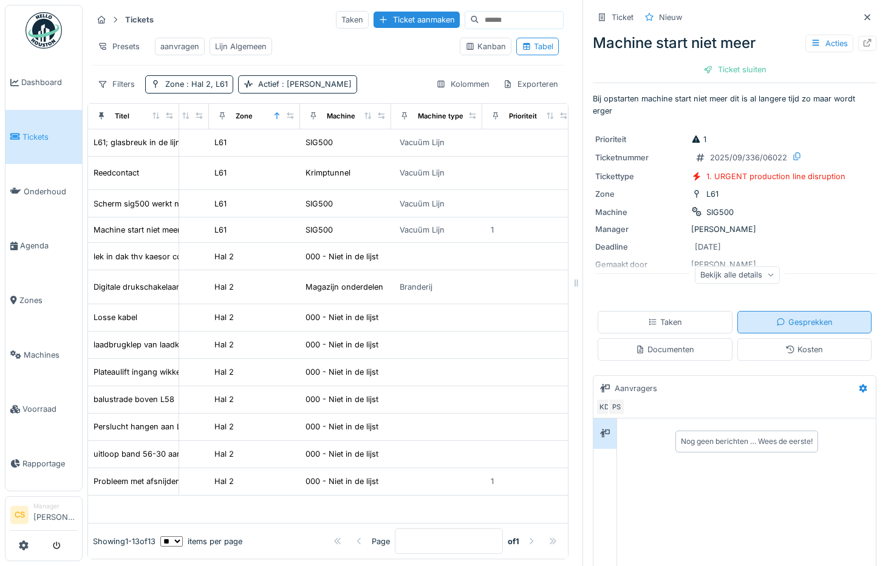
scroll to position [9, 0]
drag, startPoint x: 672, startPoint y: 459, endPoint x: 736, endPoint y: 489, distance: 70.3
click at [736, 489] on div "Nog geen berichten … Wees de eerste!" at bounding box center [746, 519] width 259 height 202
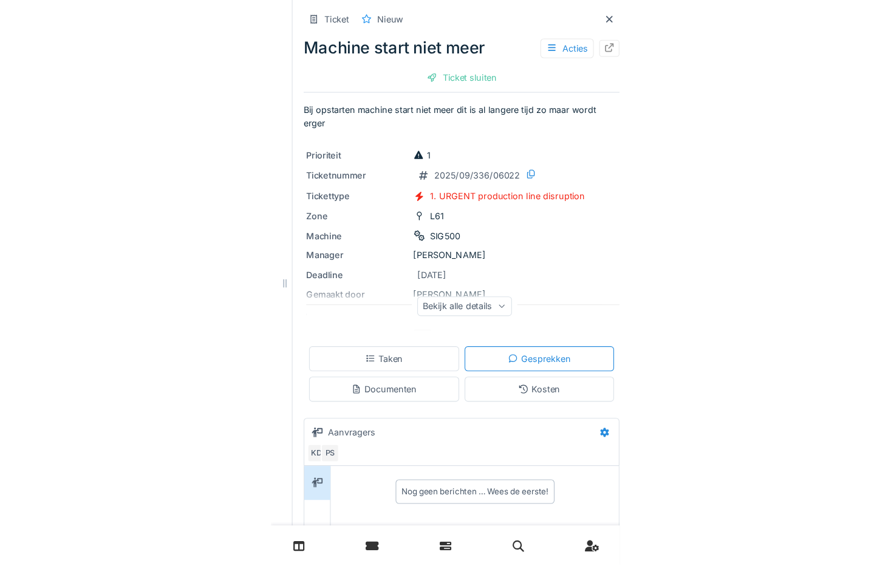
scroll to position [2, 0]
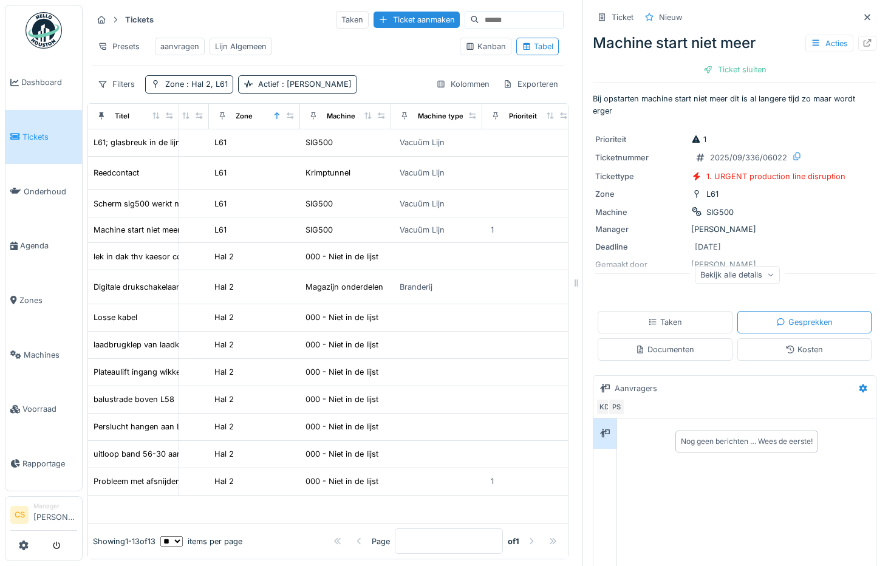
drag, startPoint x: 715, startPoint y: 471, endPoint x: 705, endPoint y: 475, distance: 10.4
click at [705, 475] on div "Nog geen berichten … Wees de eerste!" at bounding box center [746, 519] width 259 height 202
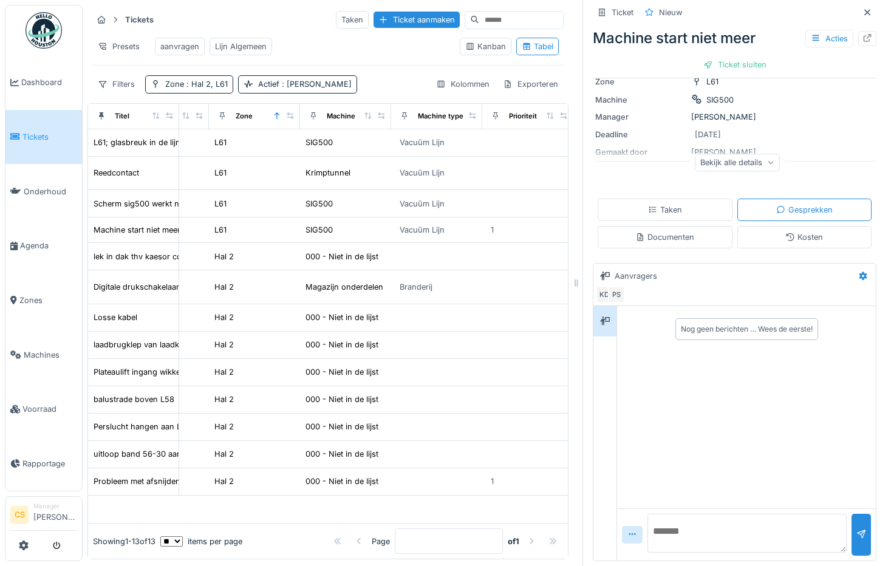
scroll to position [9, 0]
click at [628, 533] on icon at bounding box center [631, 534] width 7 height 2
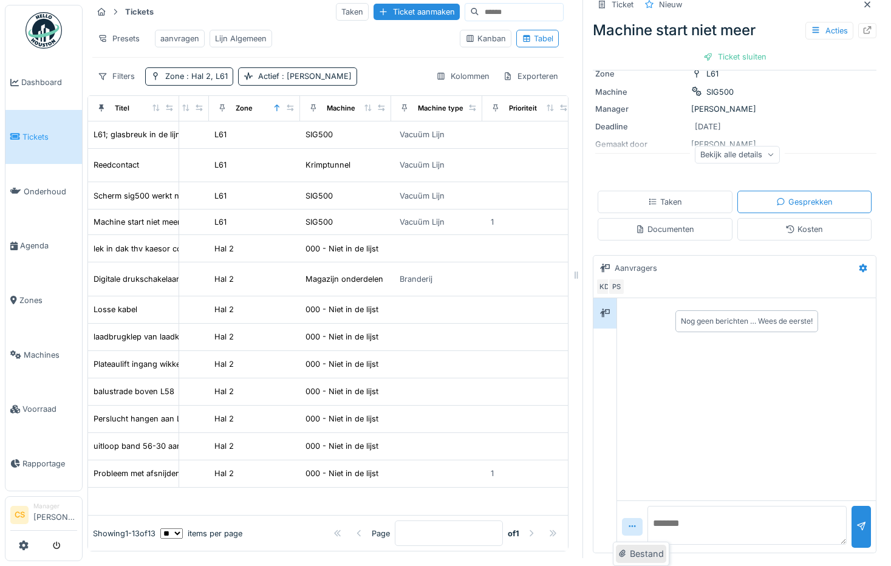
click at [632, 550] on div "Bestand" at bounding box center [641, 554] width 50 height 18
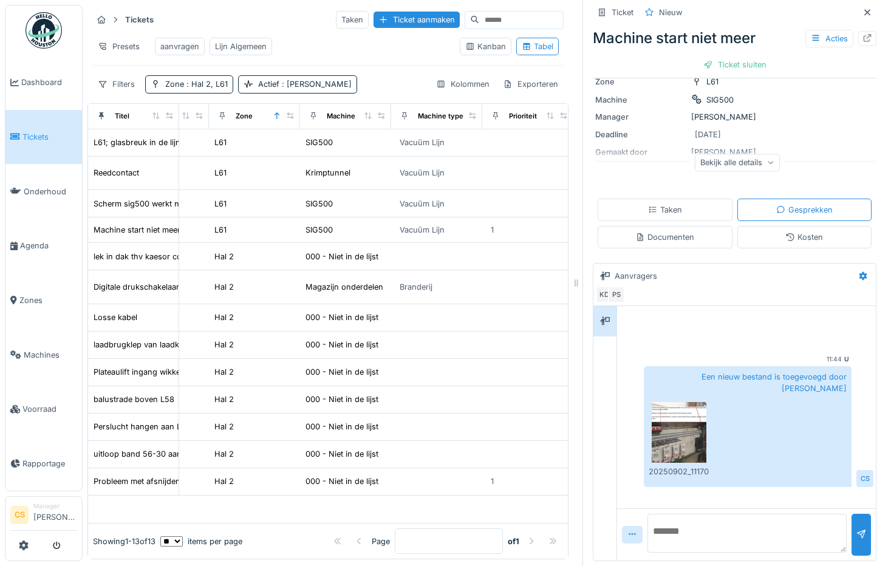
click at [685, 522] on textarea at bounding box center [746, 533] width 199 height 39
click at [720, 518] on textarea at bounding box center [746, 533] width 199 height 39
paste textarea "**********"
type textarea "**********"
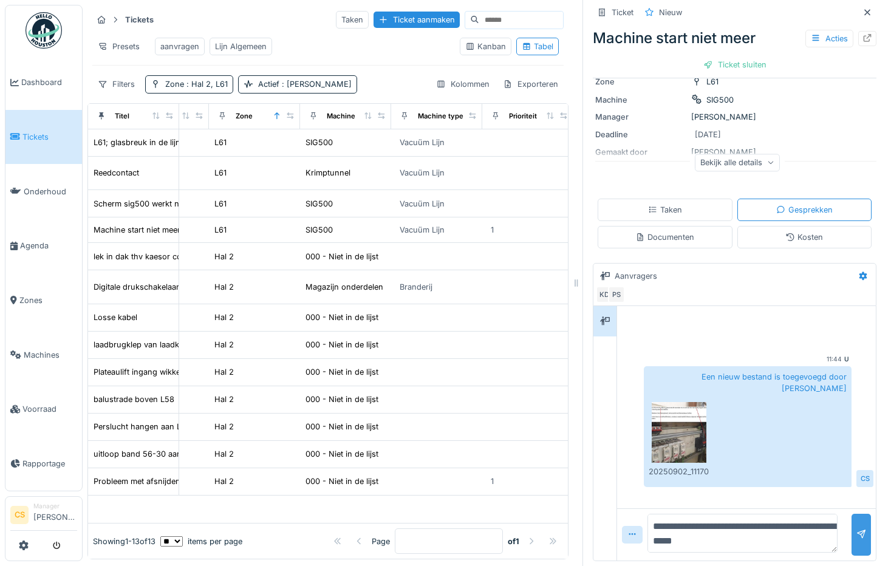
click at [856, 529] on div at bounding box center [861, 535] width 10 height 12
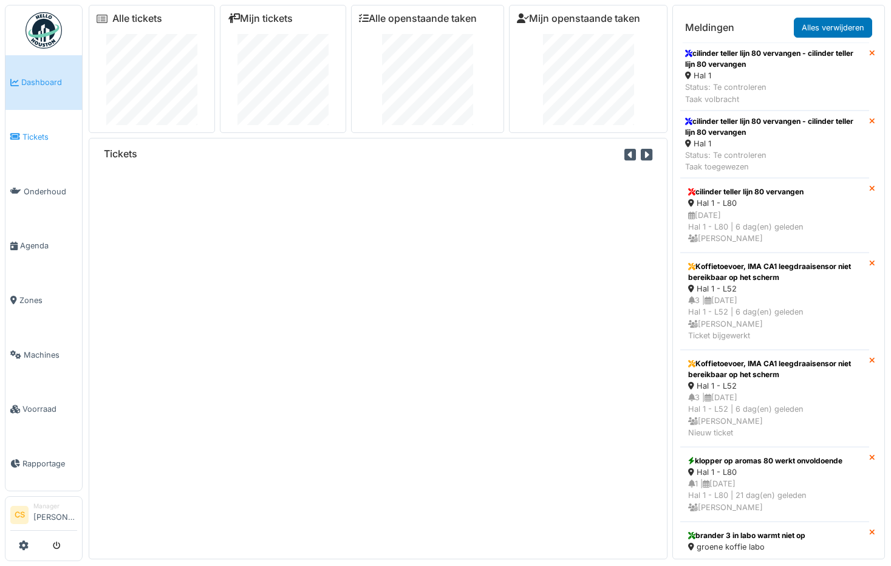
click at [39, 137] on span "Tickets" at bounding box center [49, 137] width 55 height 12
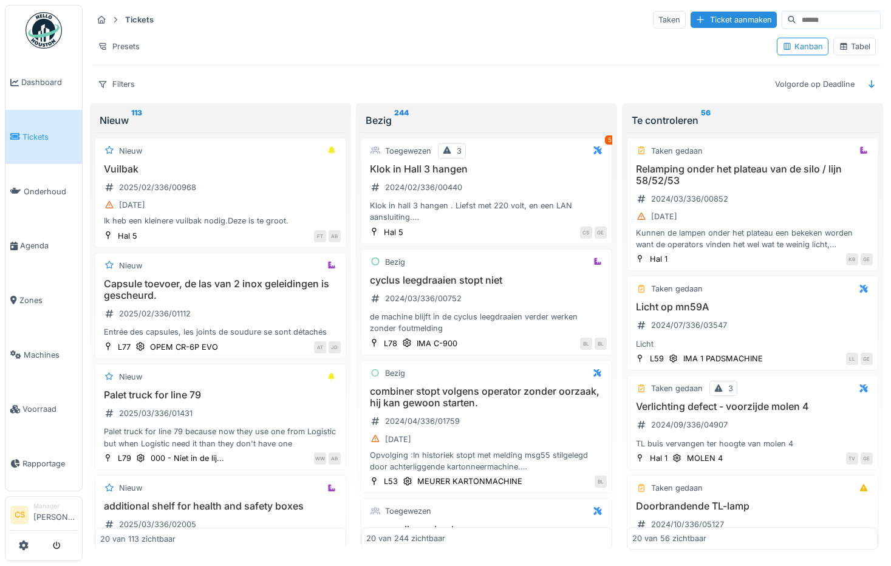
click at [854, 47] on div "Tabel" at bounding box center [854, 47] width 32 height 12
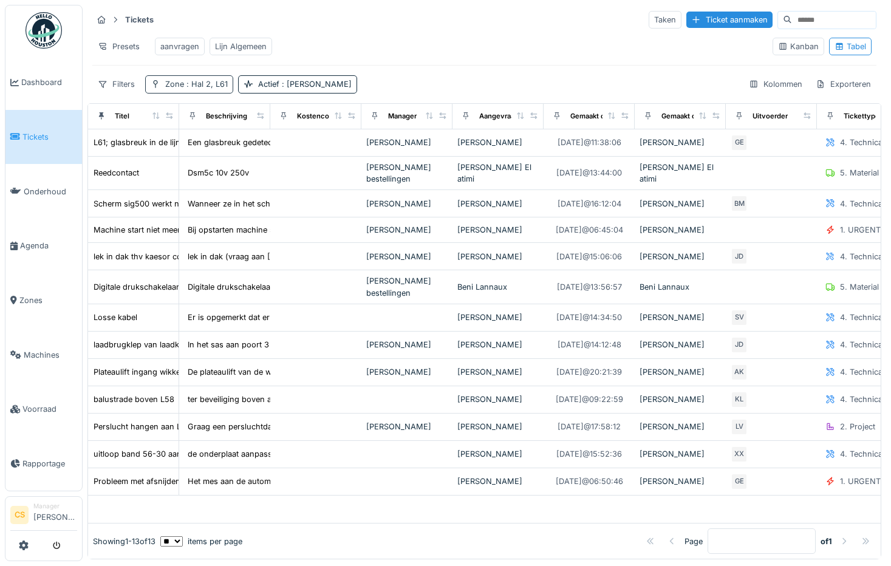
click at [200, 89] on span ": Hal 2, L61" at bounding box center [206, 84] width 44 height 9
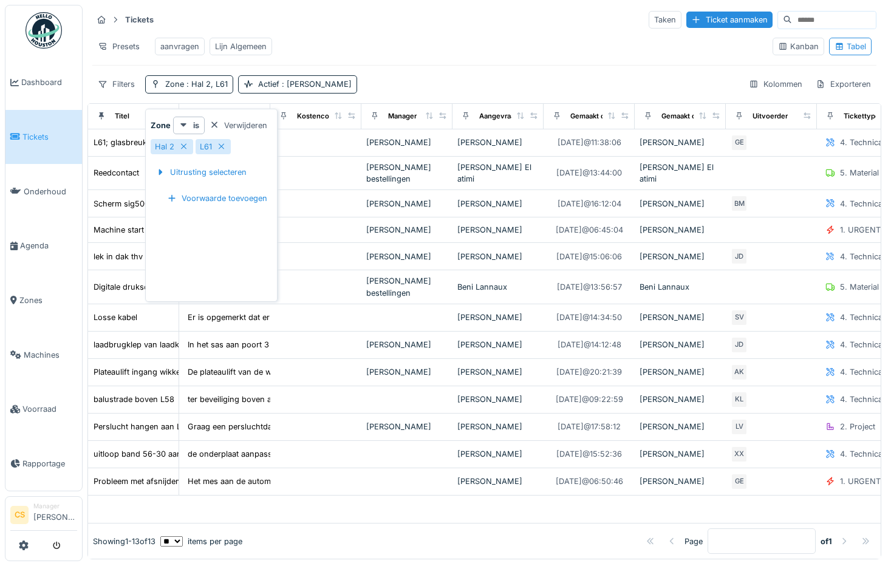
click at [412, 49] on div "Presets aanvragen Lijn Algemeen" at bounding box center [427, 46] width 670 height 27
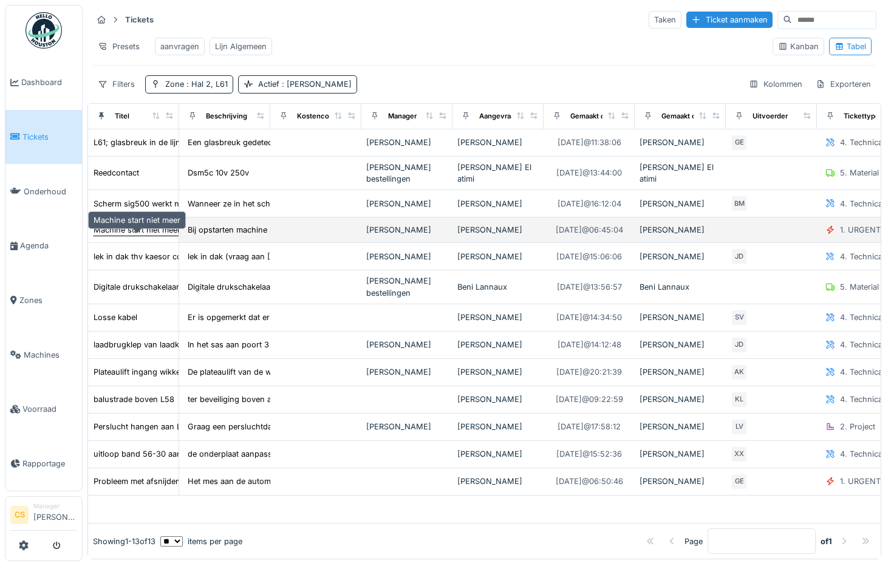
click at [166, 236] on div "Machine start niet meer" at bounding box center [136, 230] width 87 height 12
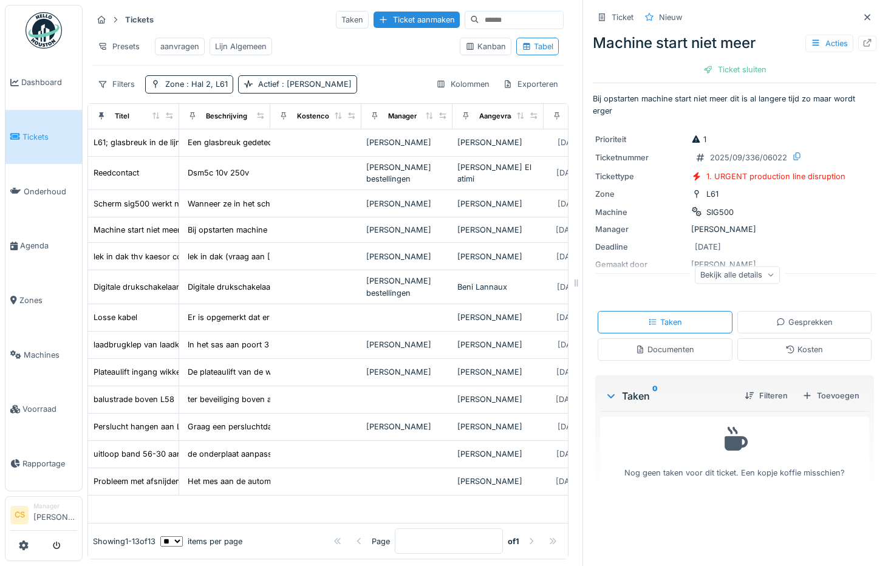
scroll to position [9, 0]
click at [806, 316] on div "Gesprekken" at bounding box center [804, 322] width 56 height 12
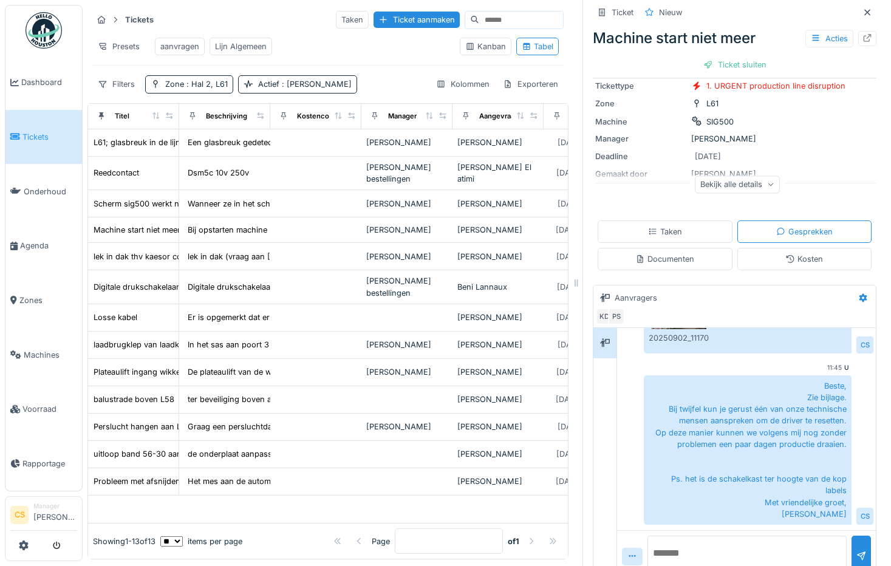
scroll to position [107, 0]
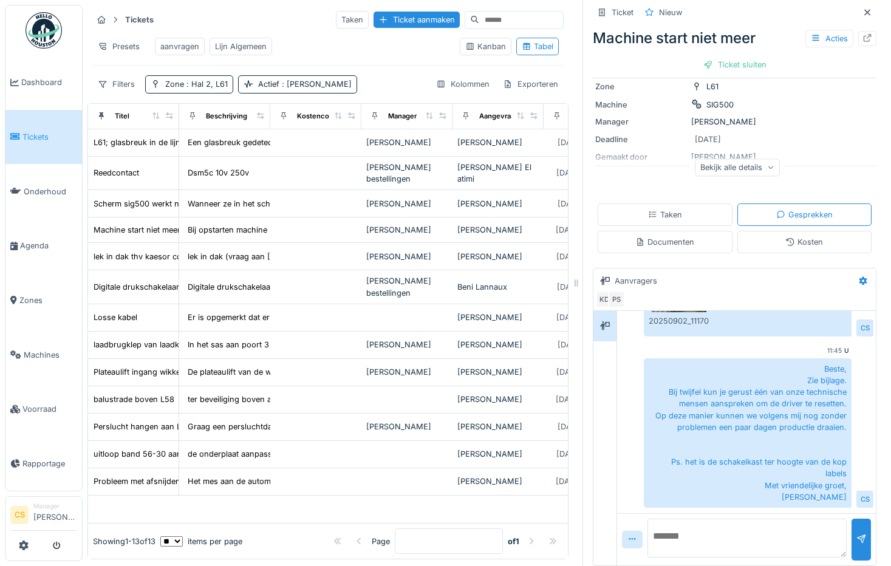
click at [777, 314] on div "Een nieuw bestand is toegevoegd door [PERSON_NAME] 20250902_111701.jpg" at bounding box center [748, 276] width 208 height 121
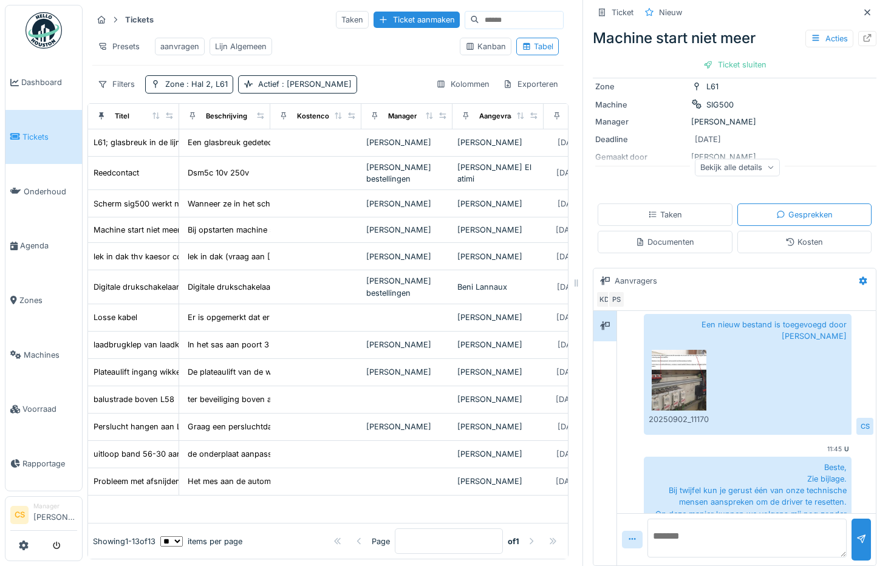
scroll to position [36, 0]
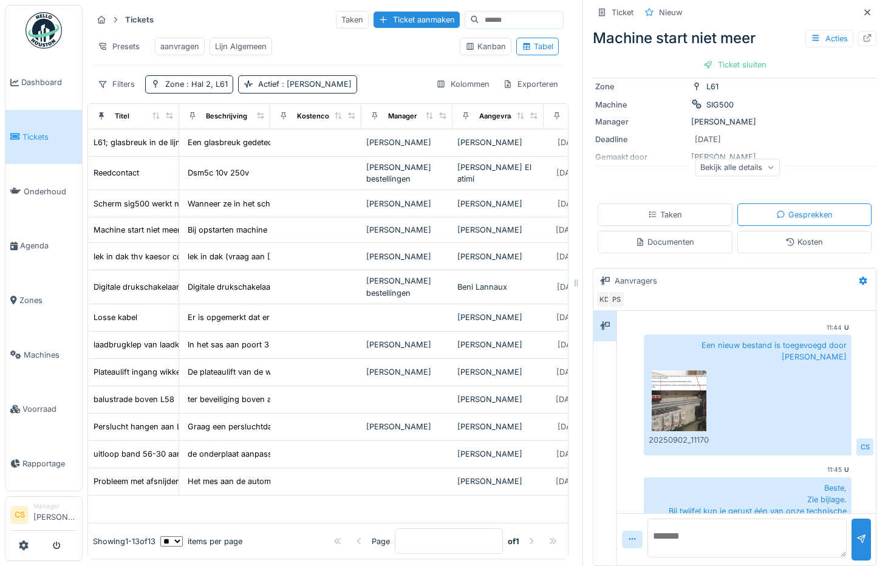
click at [662, 398] on img at bounding box center [678, 400] width 55 height 61
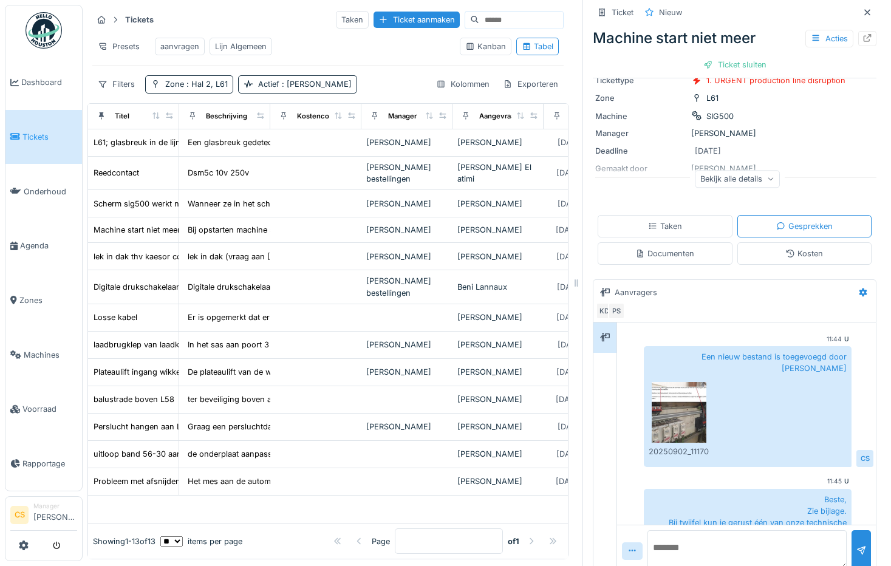
scroll to position [114, 0]
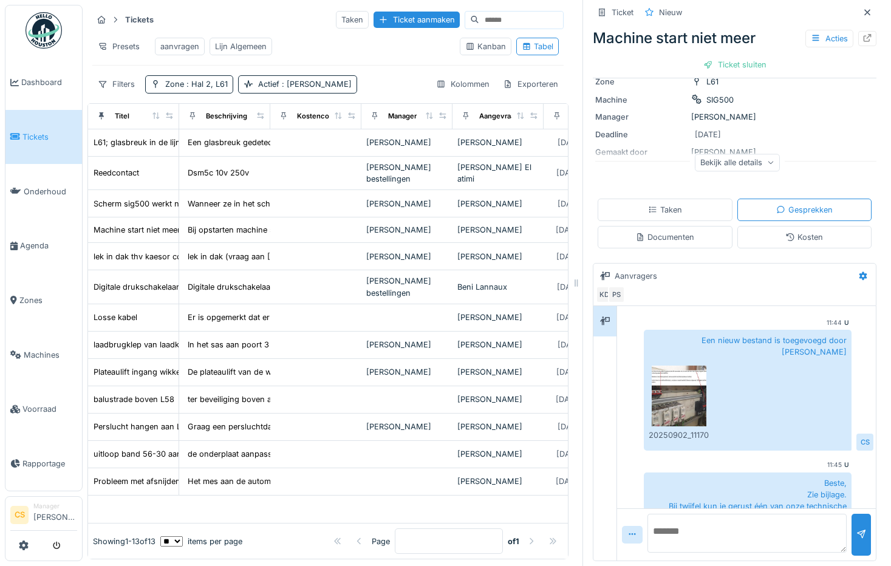
click at [798, 111] on div "Manager [PERSON_NAME]" at bounding box center [734, 117] width 279 height 12
